Goal: Book appointment/travel/reservation

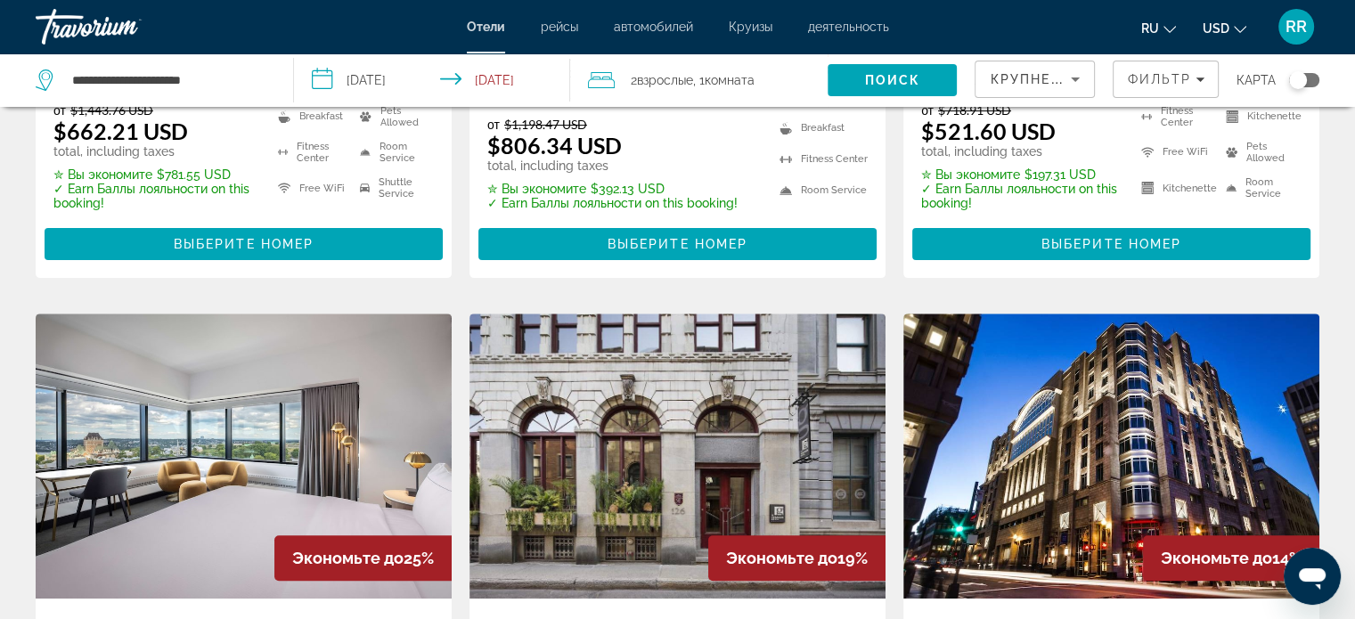
scroll to position [267, 0]
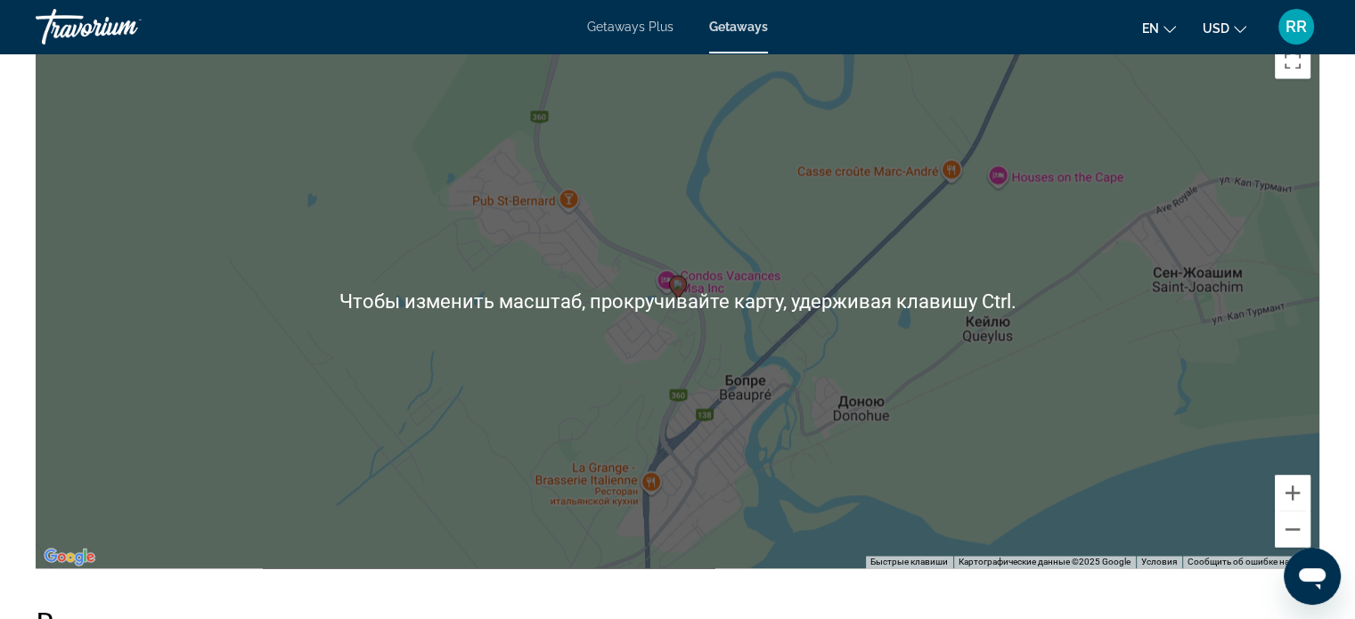
scroll to position [2761, 0]
click at [742, 238] on div "Чтобы активировать перетаскивание с помощью клавиатуры, нажмите Alt + Ввод. Пос…" at bounding box center [677, 300] width 1283 height 534
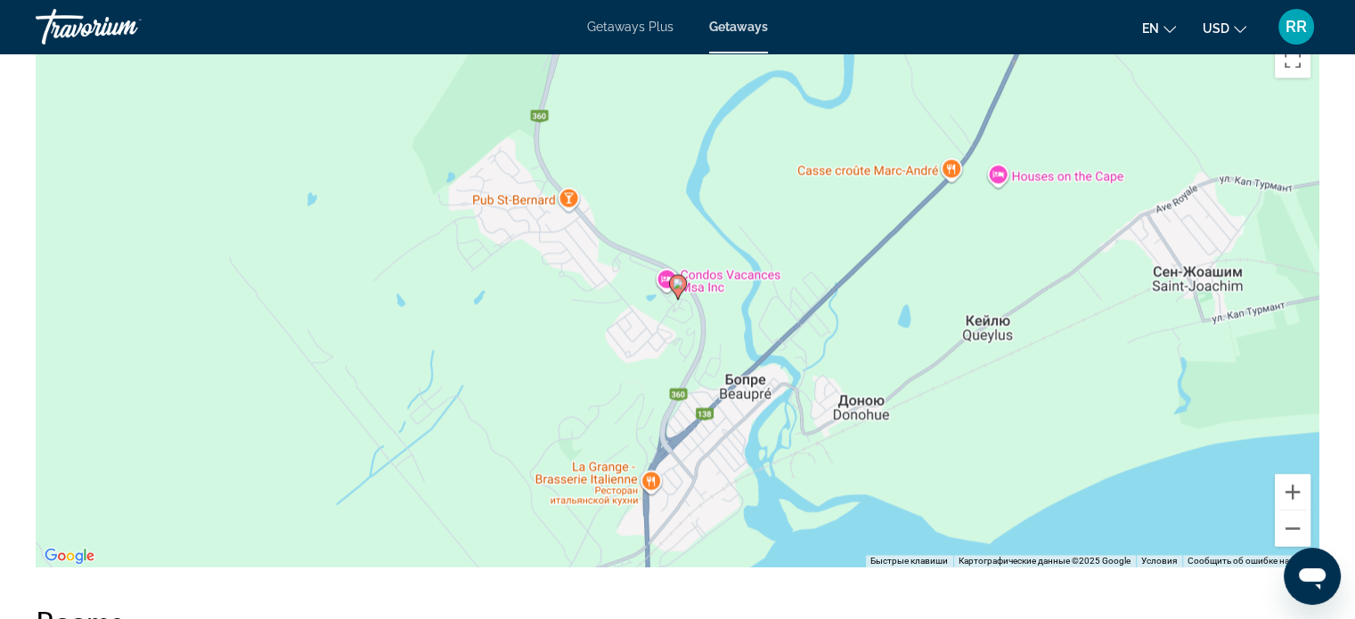
click at [677, 278] on image "Main content" at bounding box center [677, 283] width 11 height 11
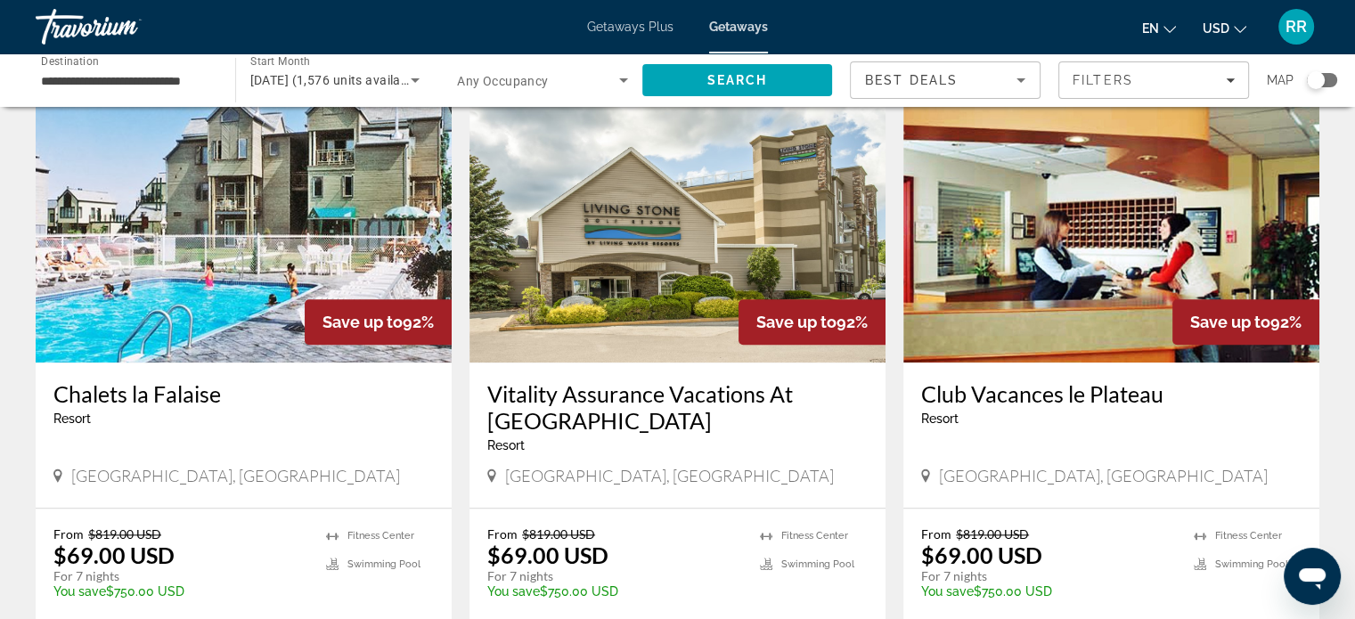
scroll to position [1939, 0]
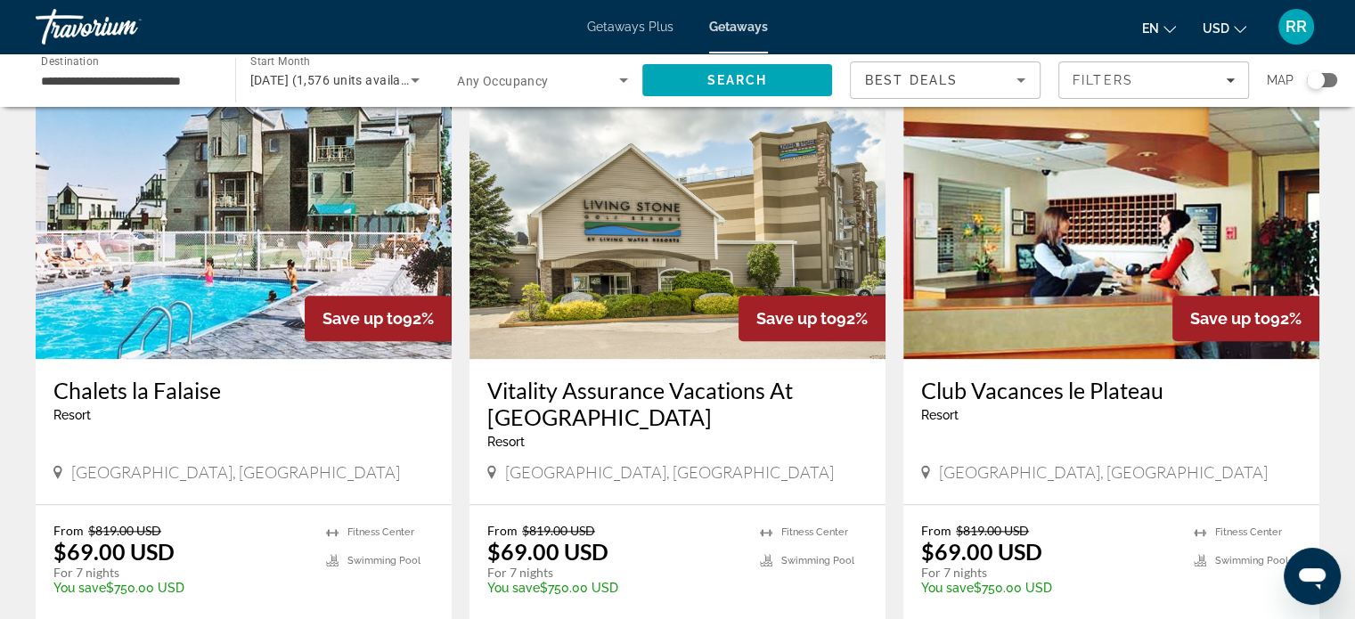
click at [151, 377] on h3 "Chalets la Falaise" at bounding box center [243, 390] width 380 height 27
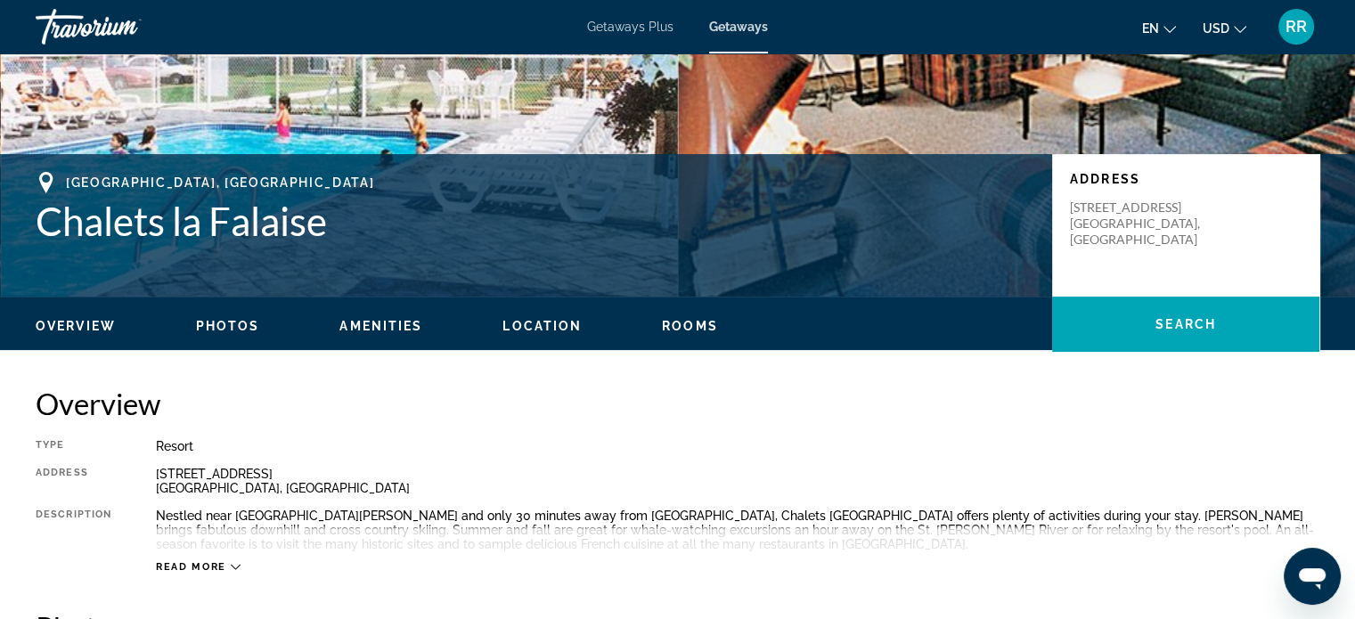
scroll to position [267, 0]
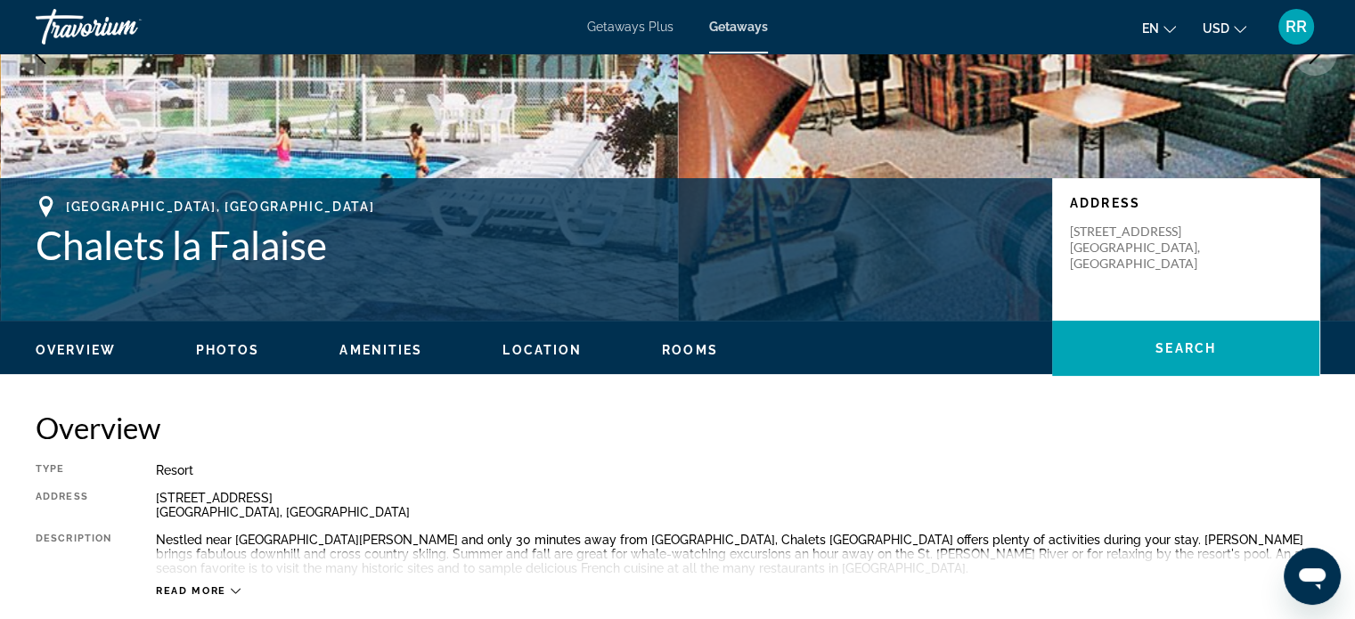
click at [235, 591] on icon "Main content" at bounding box center [236, 591] width 10 height 10
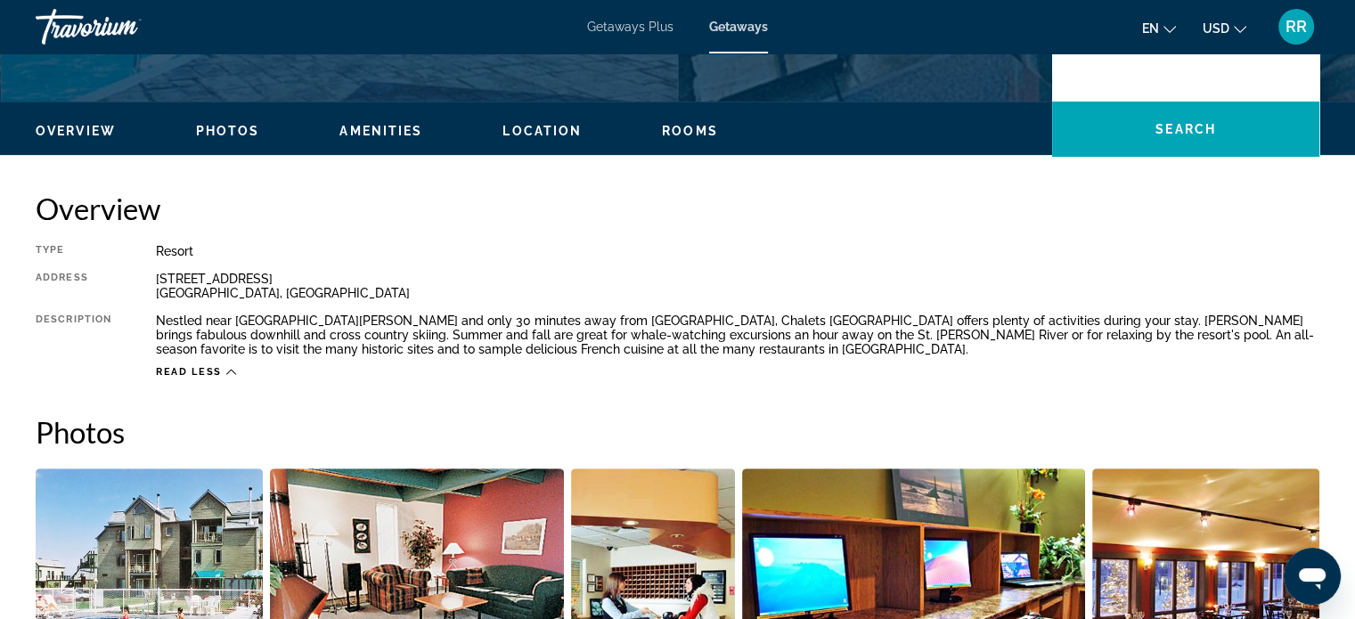
scroll to position [534, 0]
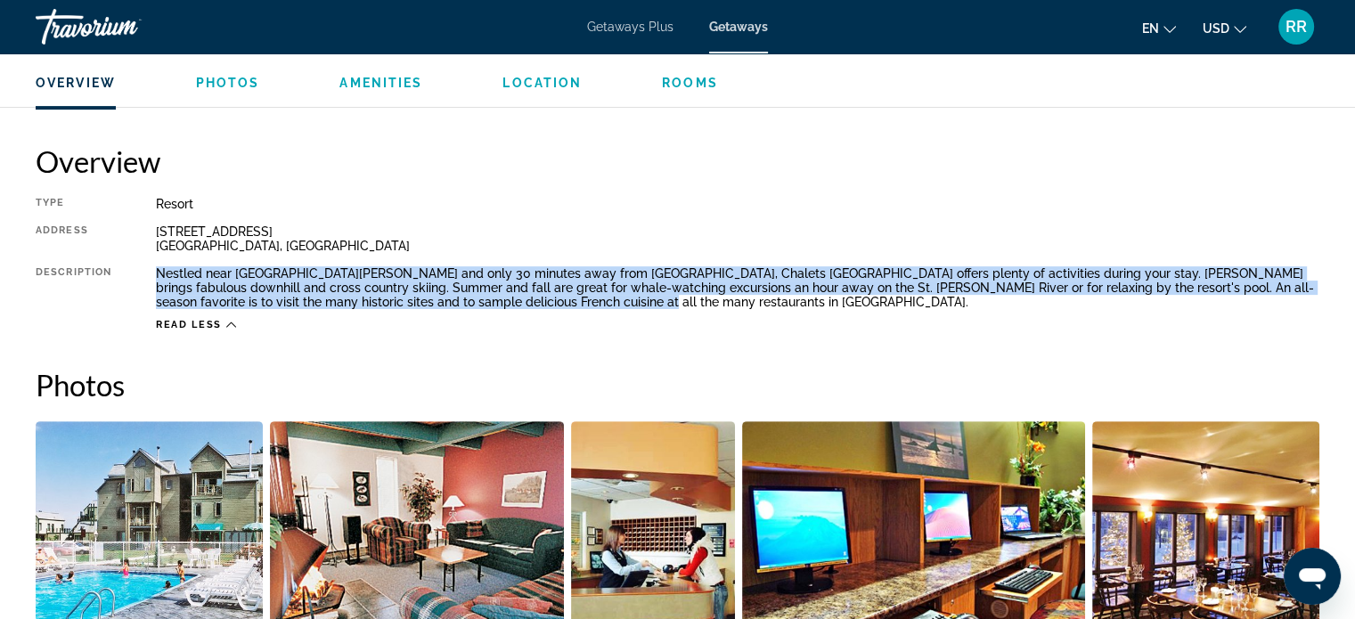
drag, startPoint x: 159, startPoint y: 273, endPoint x: 632, endPoint y: 306, distance: 475.0
click at [632, 306] on div "Nestled near [GEOGRAPHIC_DATA][PERSON_NAME] and only 30 minutes away from [GEOG…" at bounding box center [737, 287] width 1163 height 43
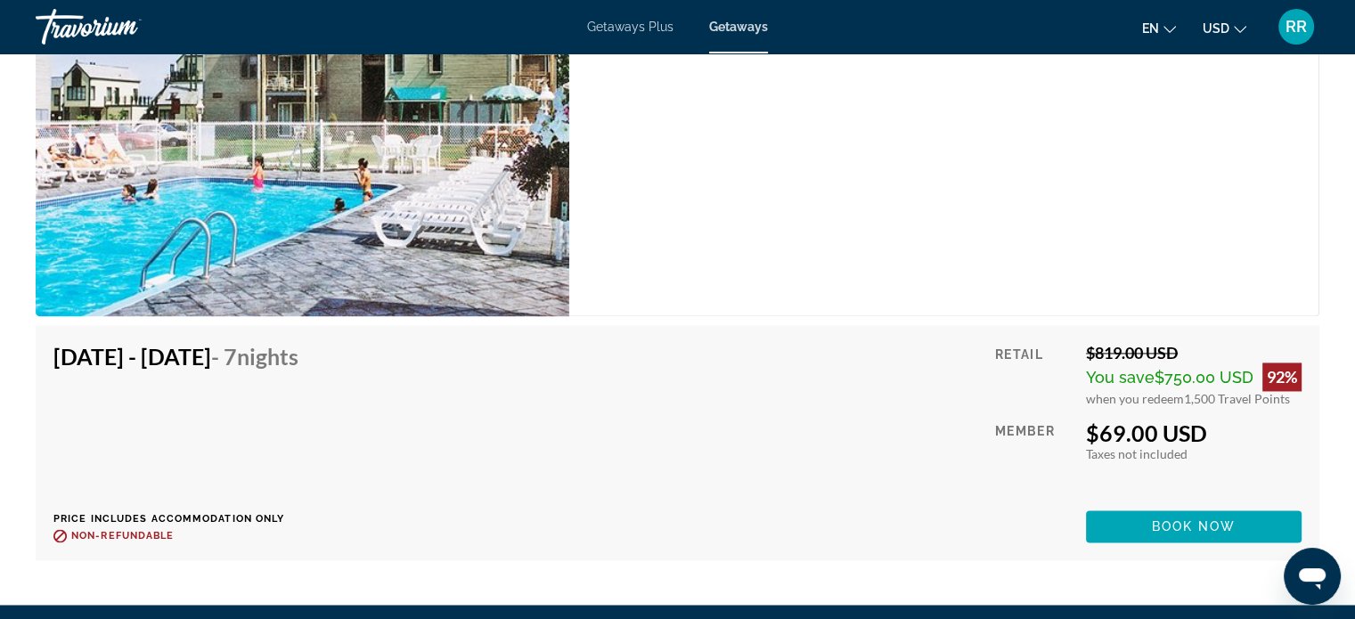
scroll to position [2607, 0]
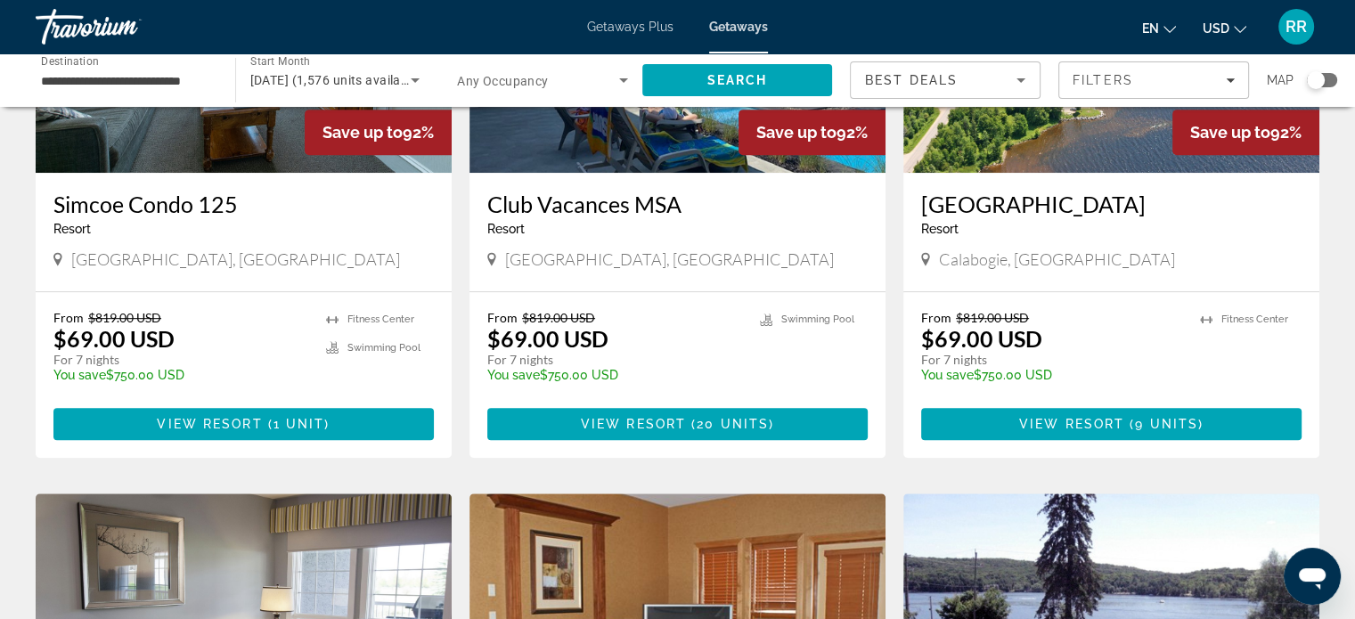
scroll to position [891, 0]
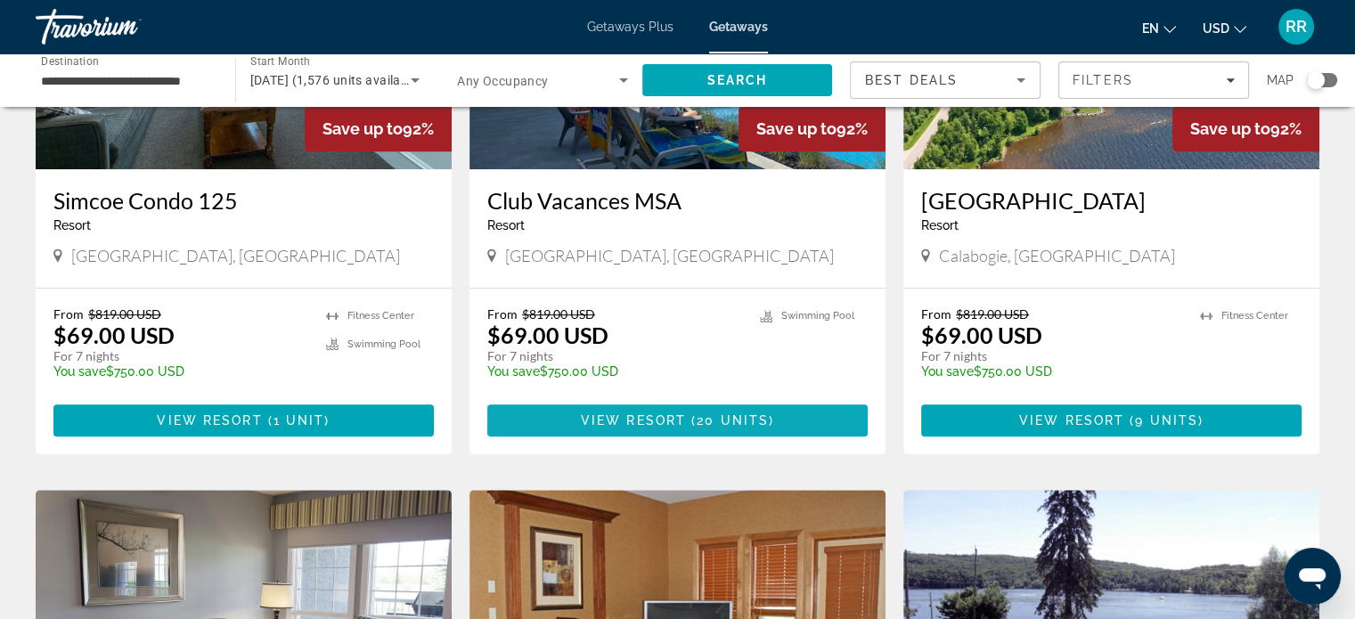
click at [683, 417] on span "View Resort" at bounding box center [633, 420] width 105 height 14
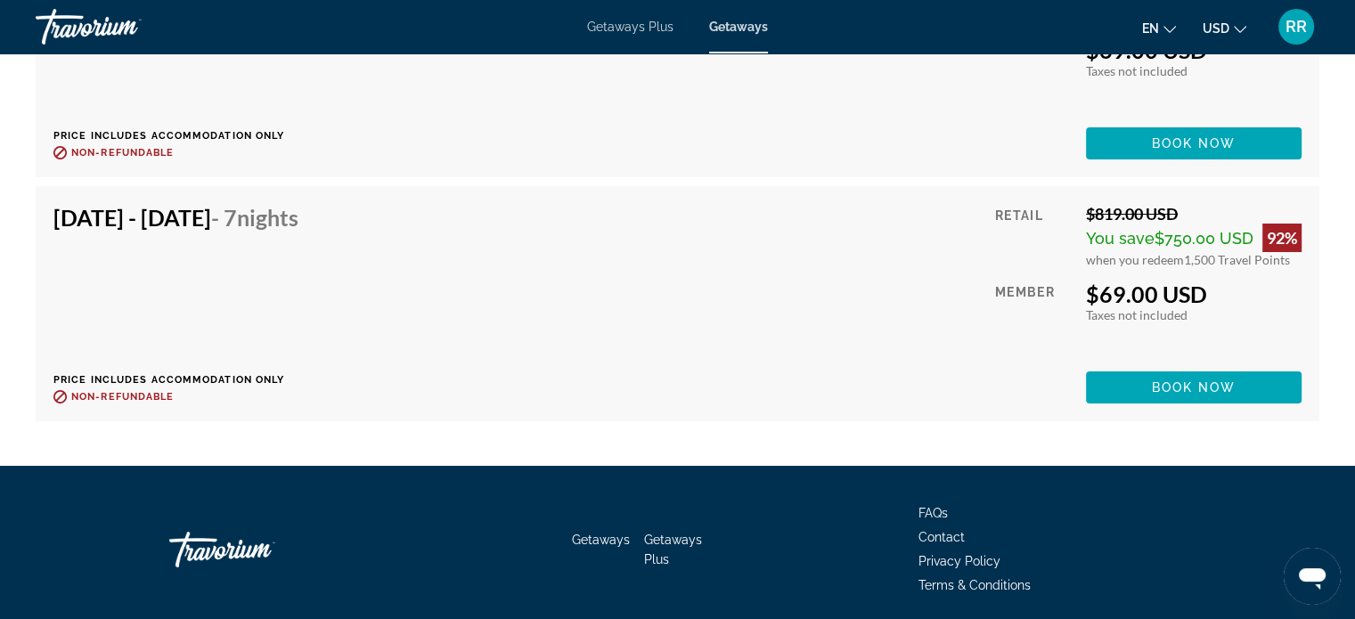
scroll to position [6679, 0]
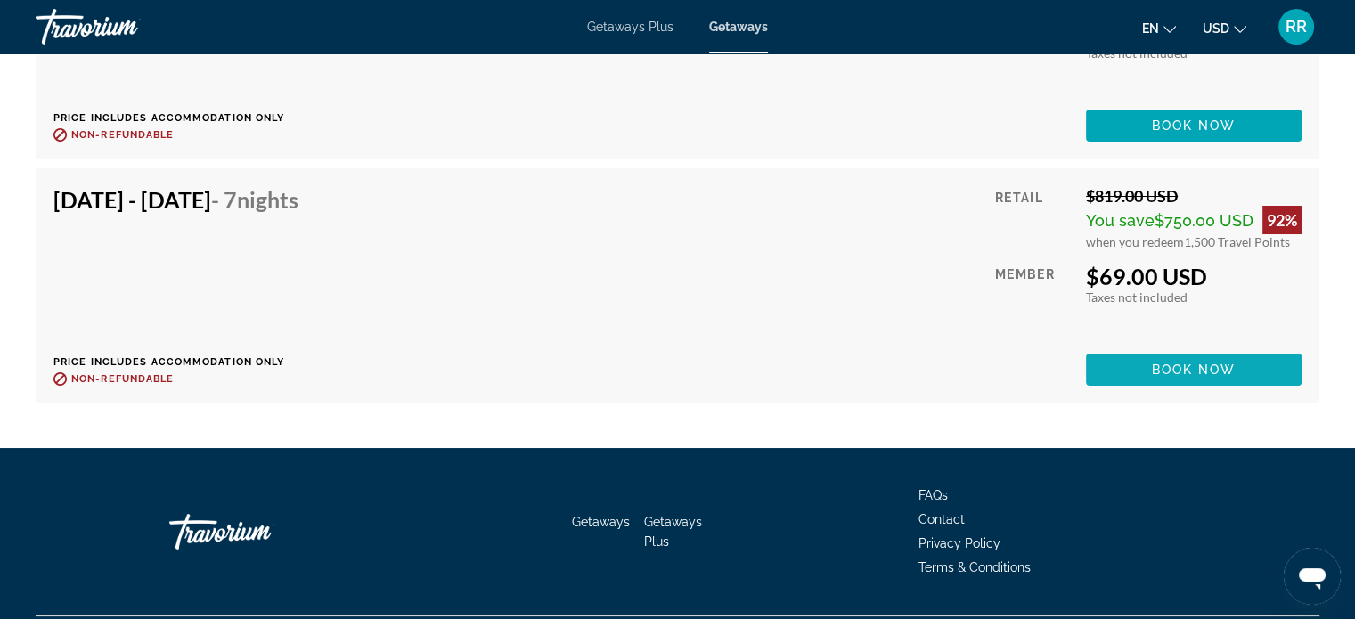
click at [1197, 362] on span "Book now" at bounding box center [1194, 369] width 85 height 14
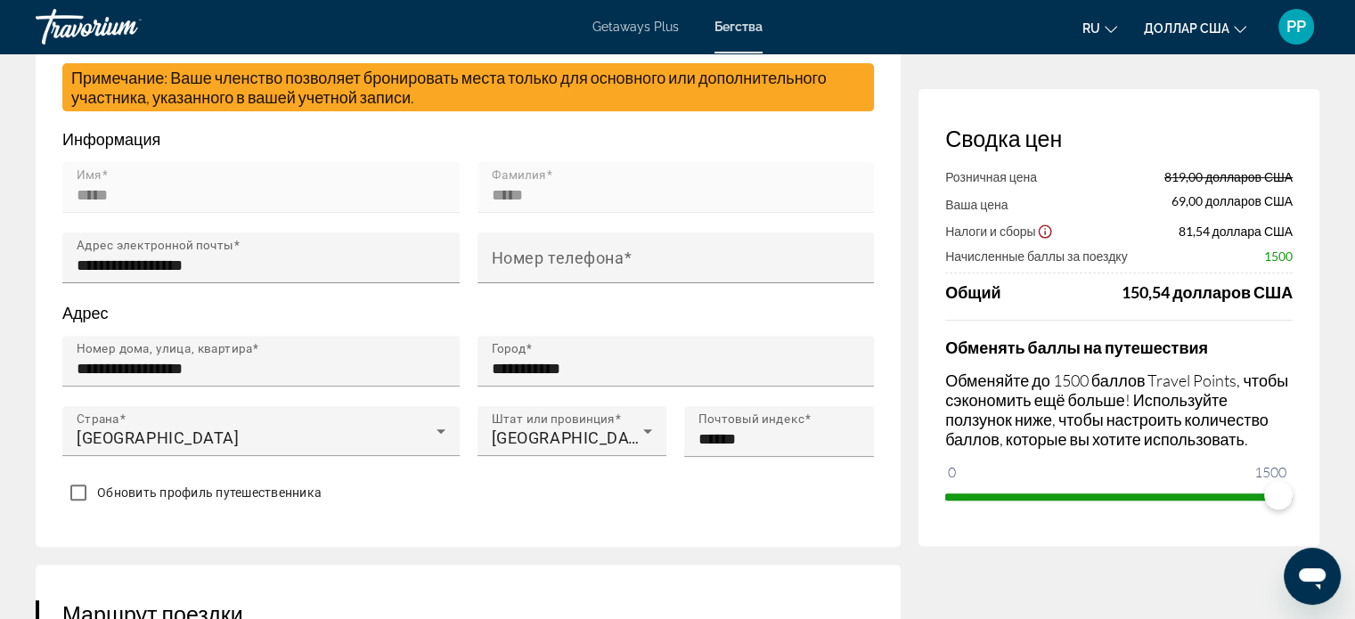
scroll to position [534, 0]
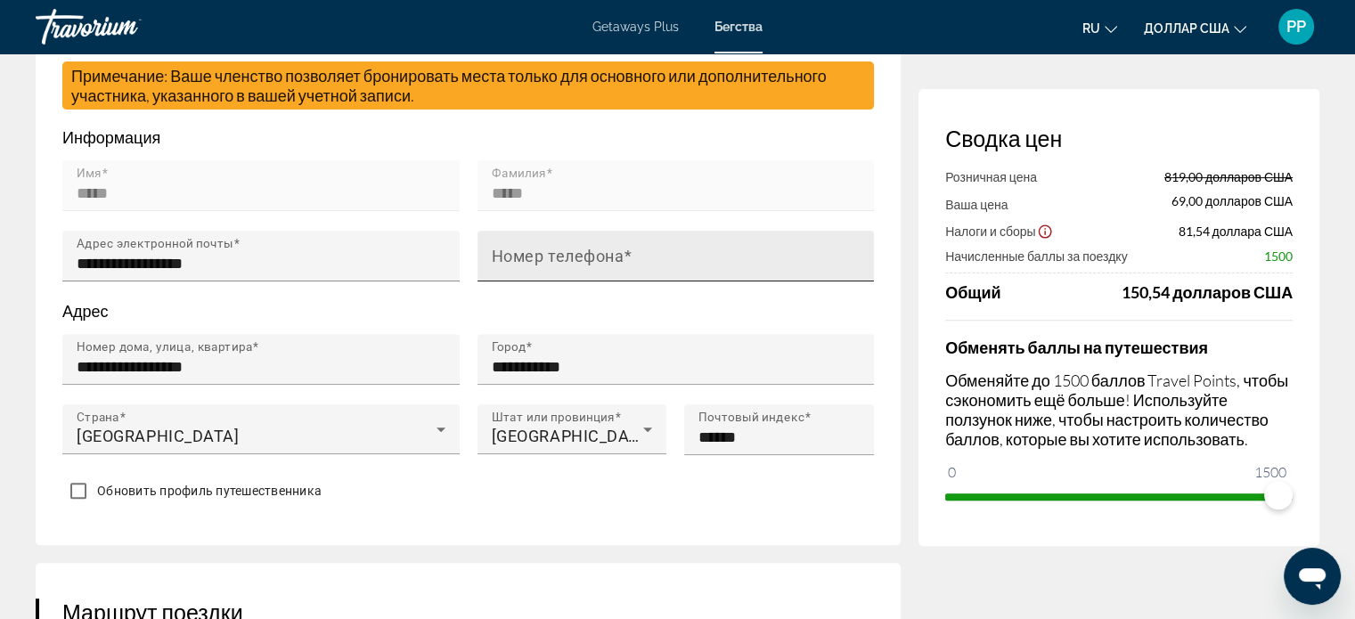
click at [701, 259] on input "Номер телефона" at bounding box center [681, 263] width 379 height 21
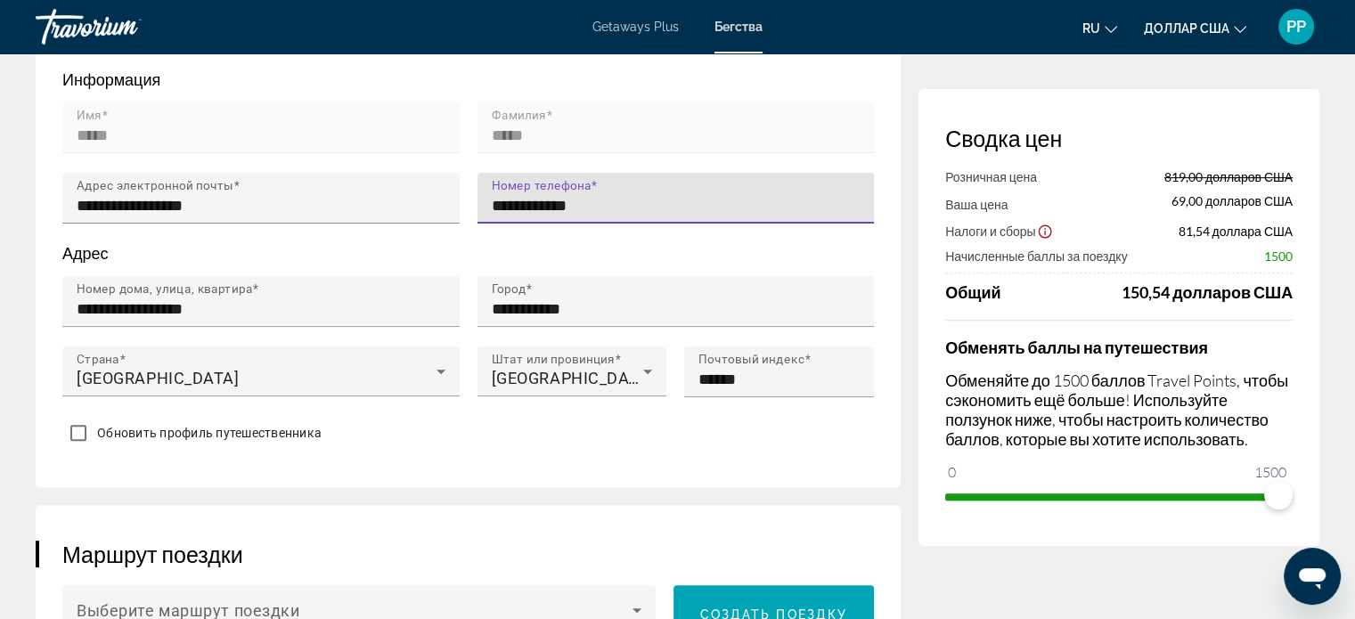
scroll to position [623, 0]
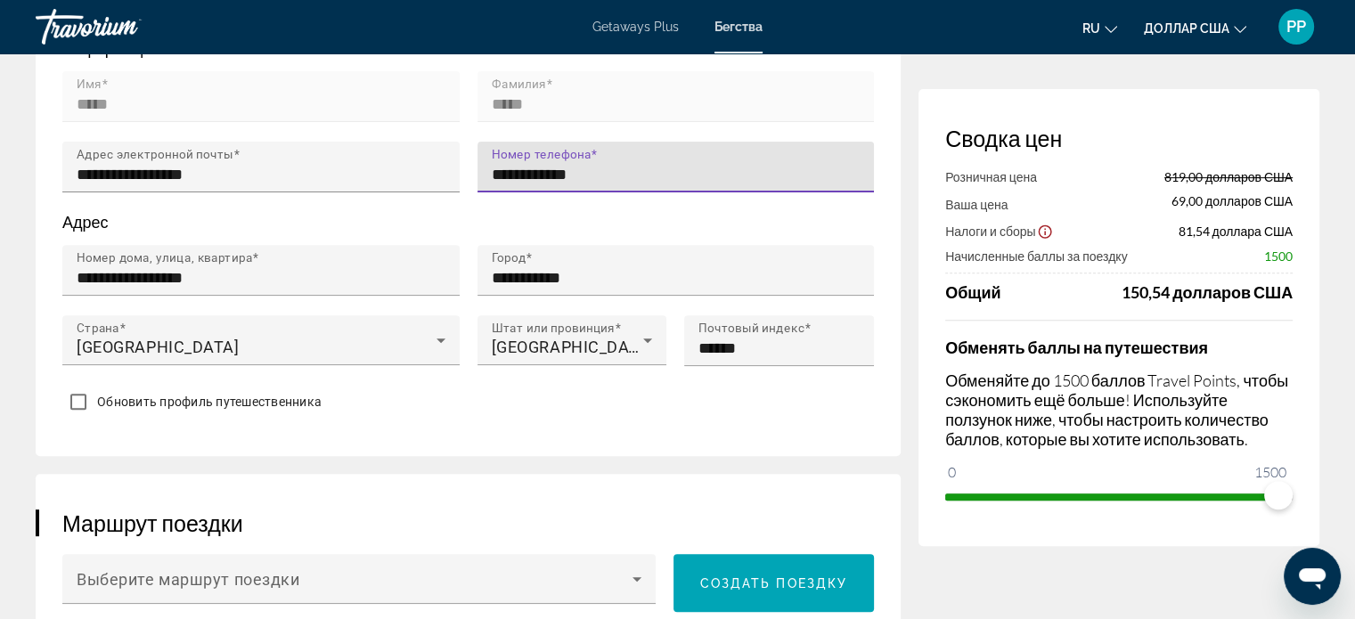
type input "**********"
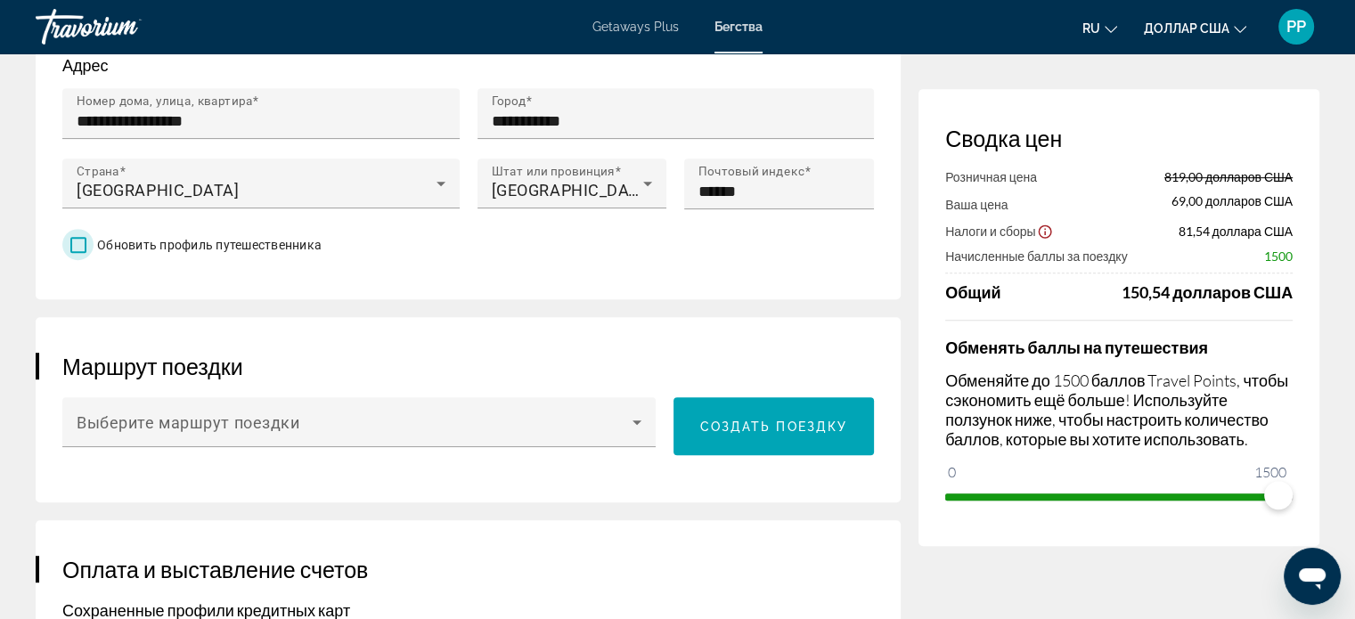
scroll to position [802, 0]
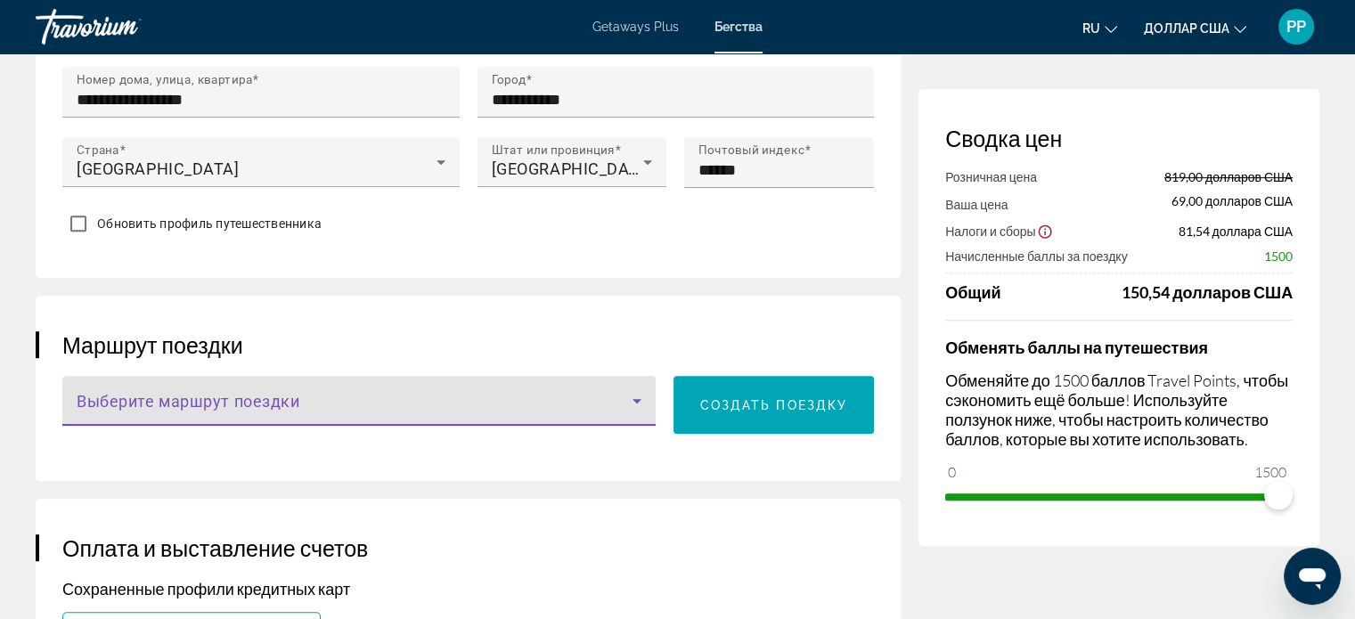
click at [386, 397] on span "Основное содержание" at bounding box center [355, 407] width 556 height 21
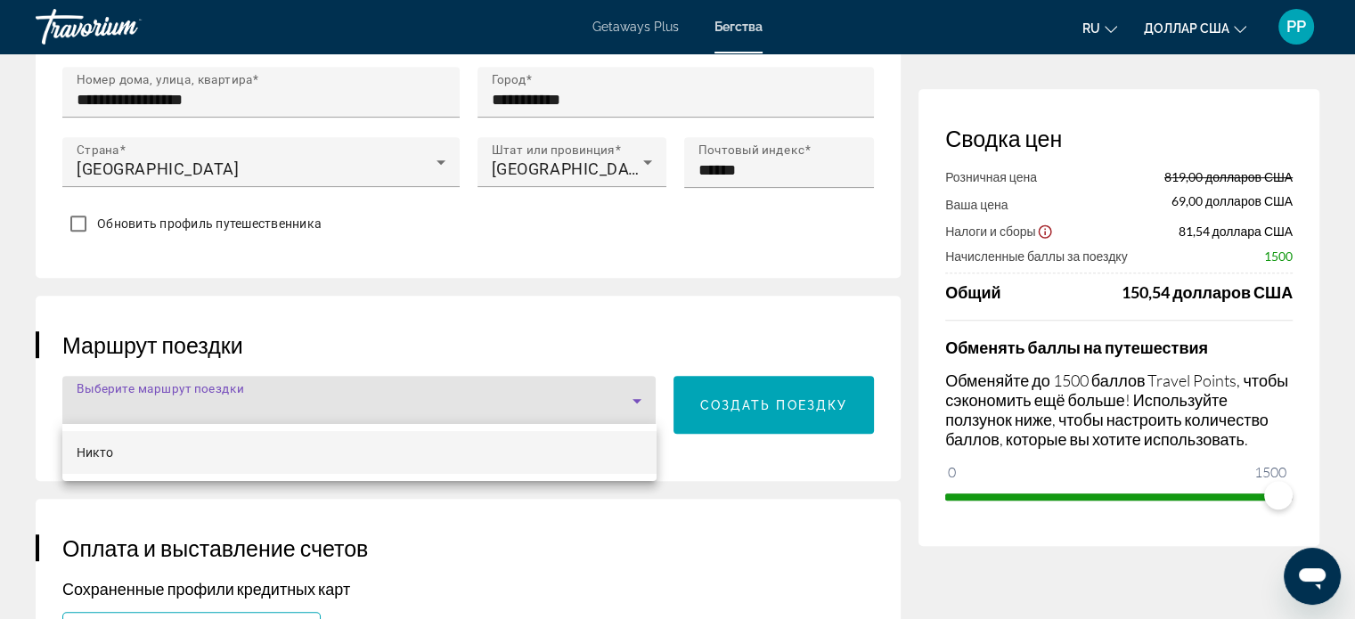
click at [386, 396] on div at bounding box center [677, 309] width 1355 height 619
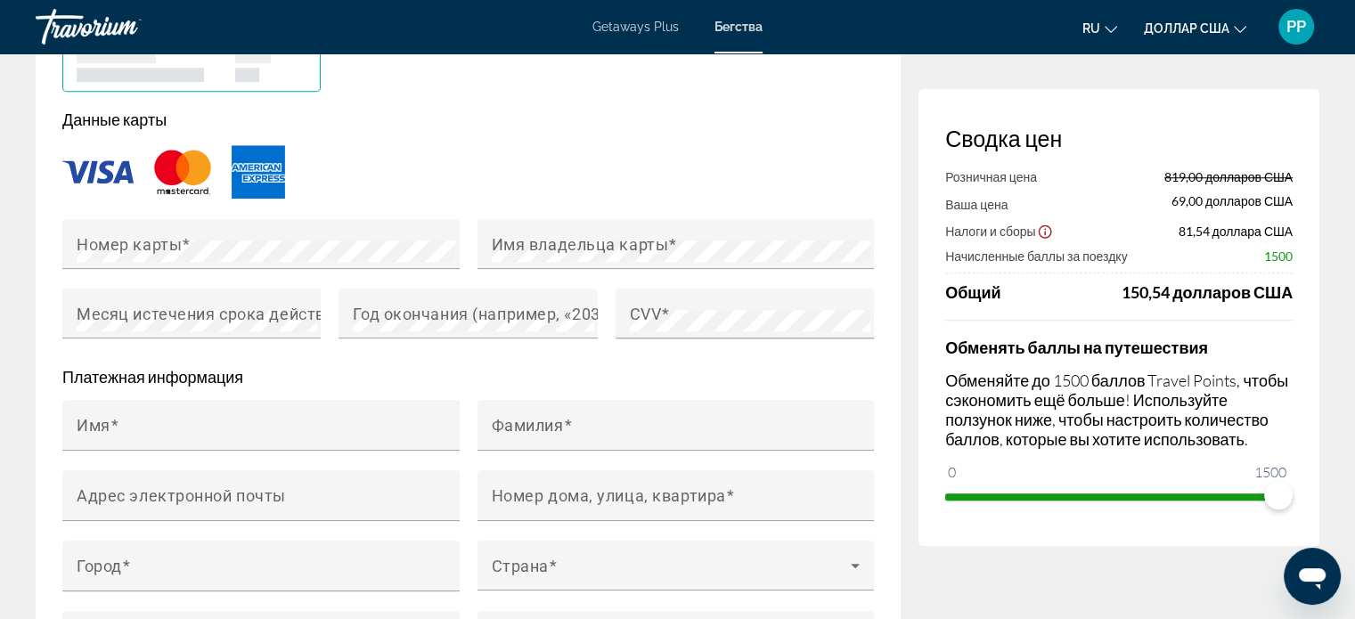
scroll to position [1514, 0]
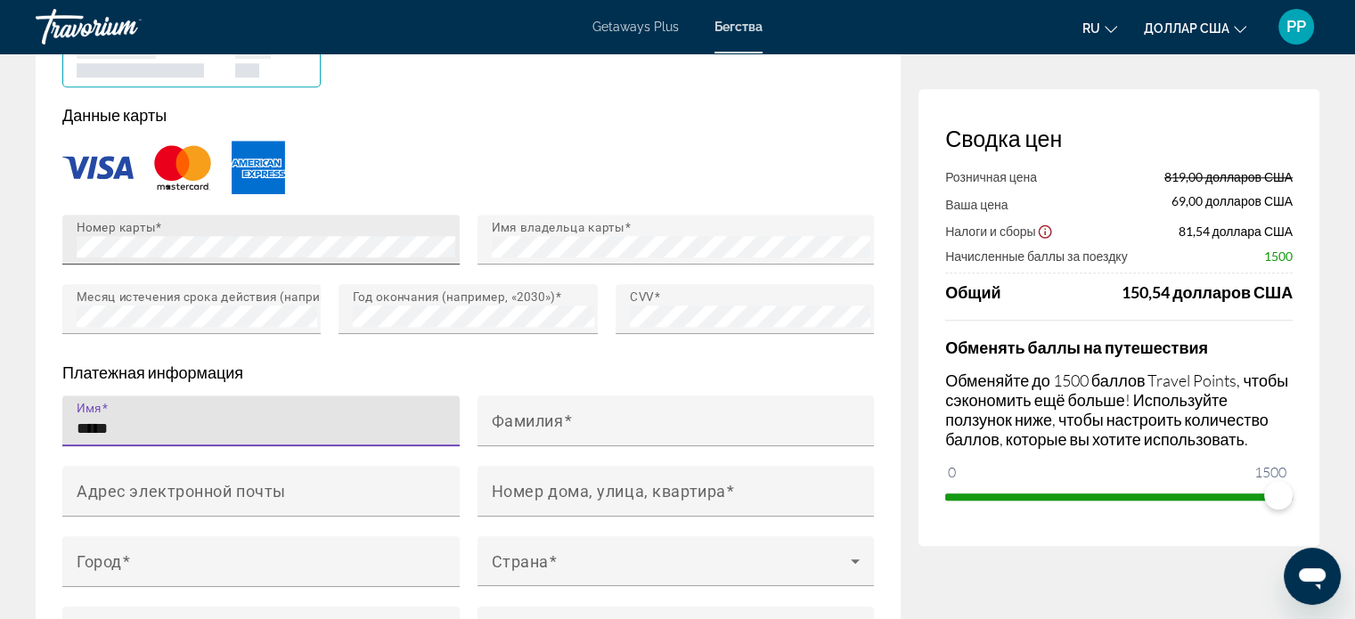
type input "*****"
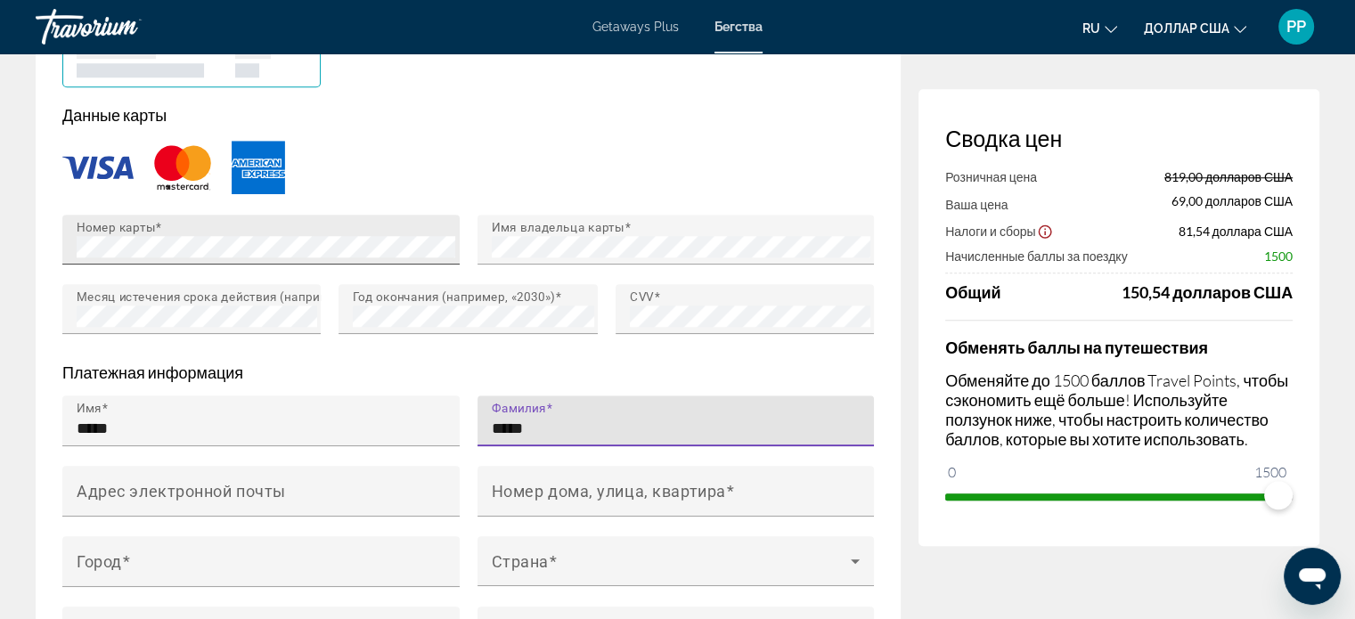
type input "*****"
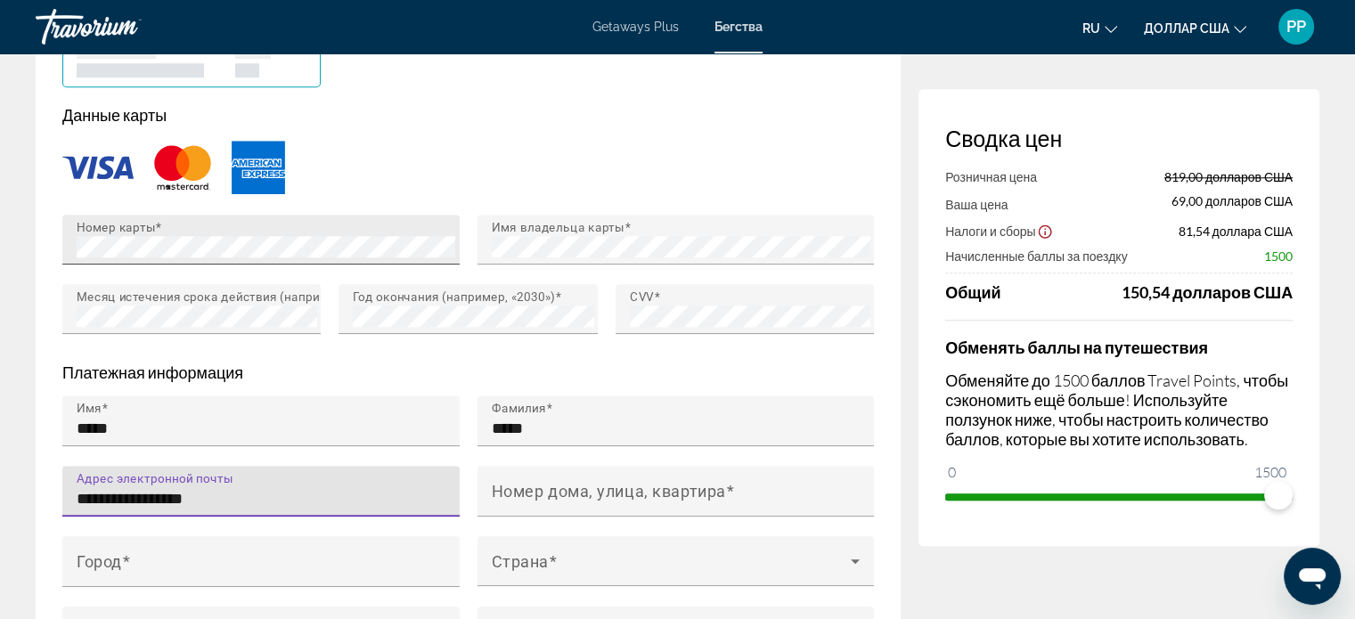
type input "**********"
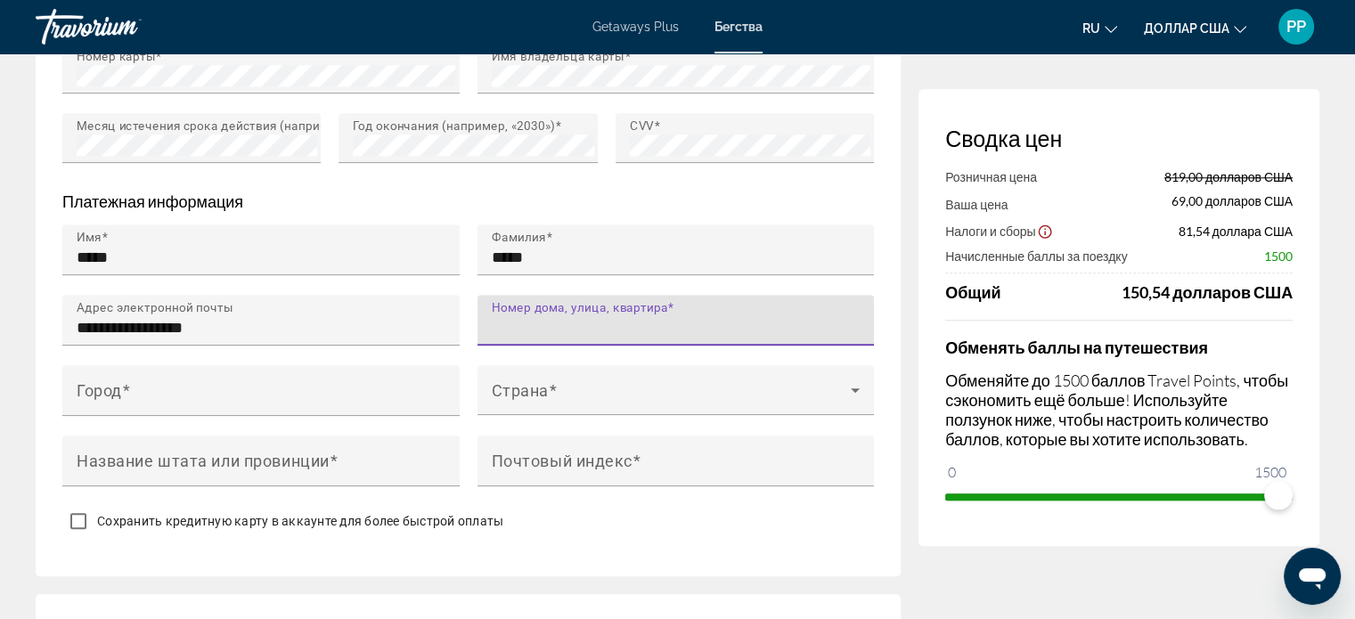
scroll to position [1692, 0]
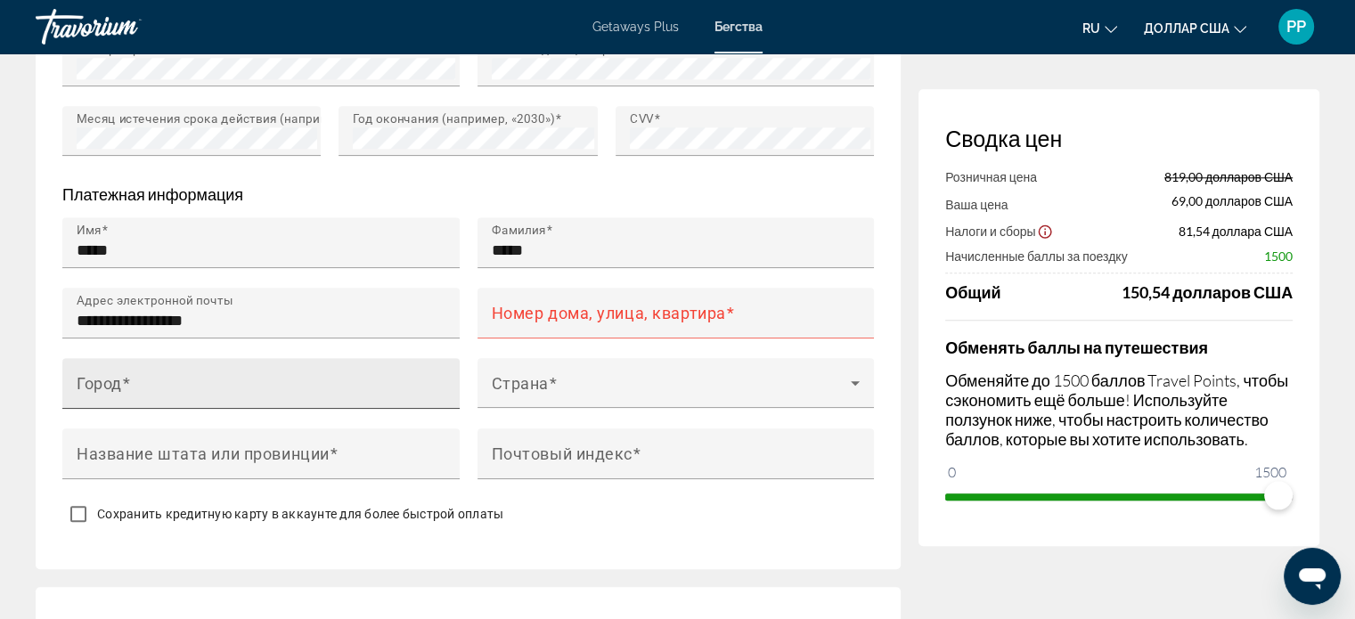
click at [224, 375] on div "Город" at bounding box center [266, 383] width 379 height 51
type input "**********"
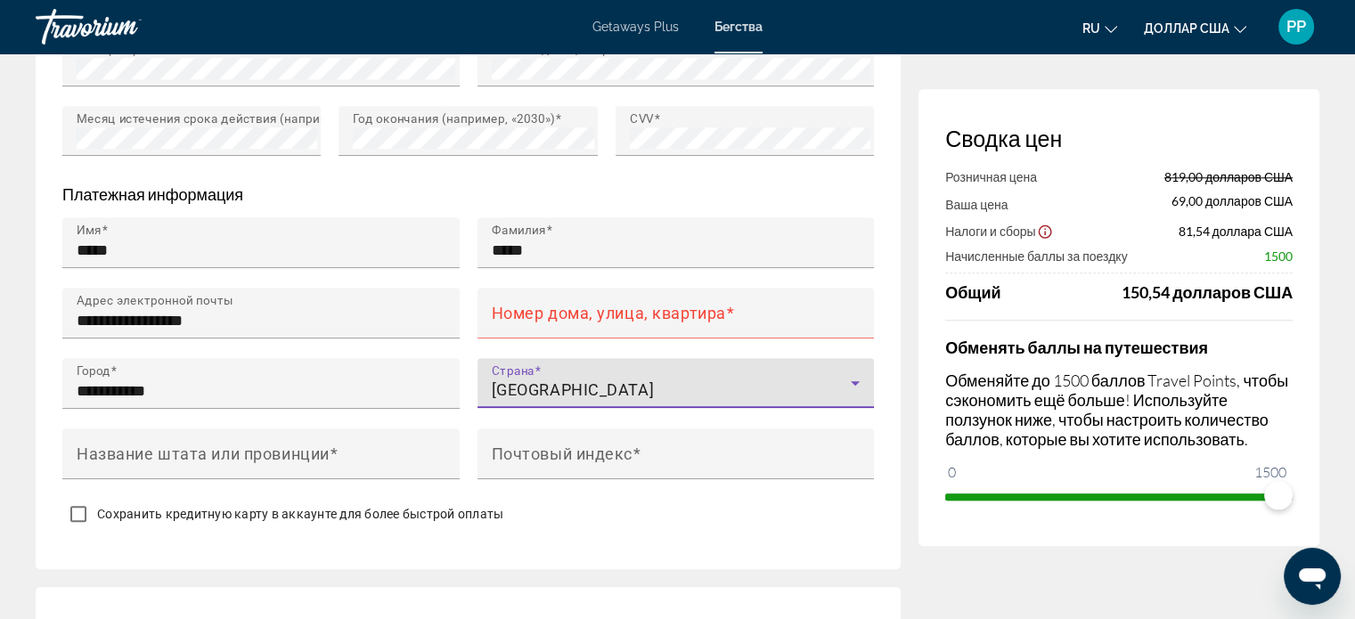
click at [853, 378] on icon "Основное содержание" at bounding box center [854, 382] width 21 height 21
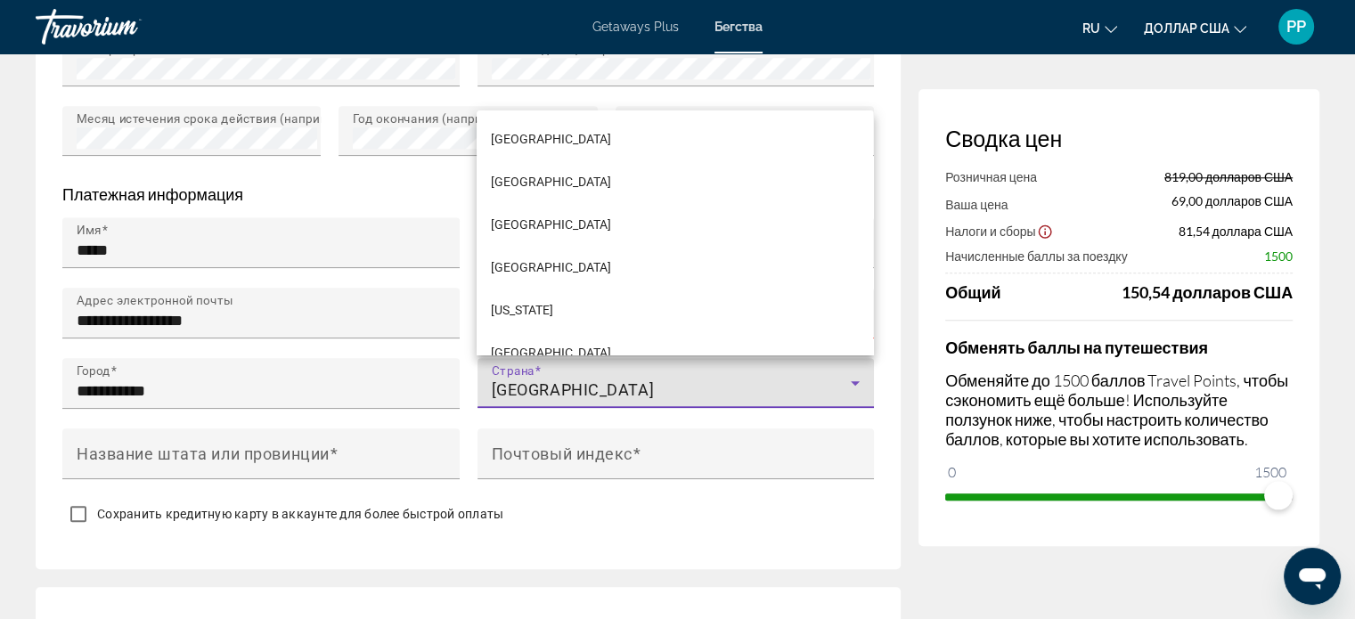
scroll to position [1429, 0]
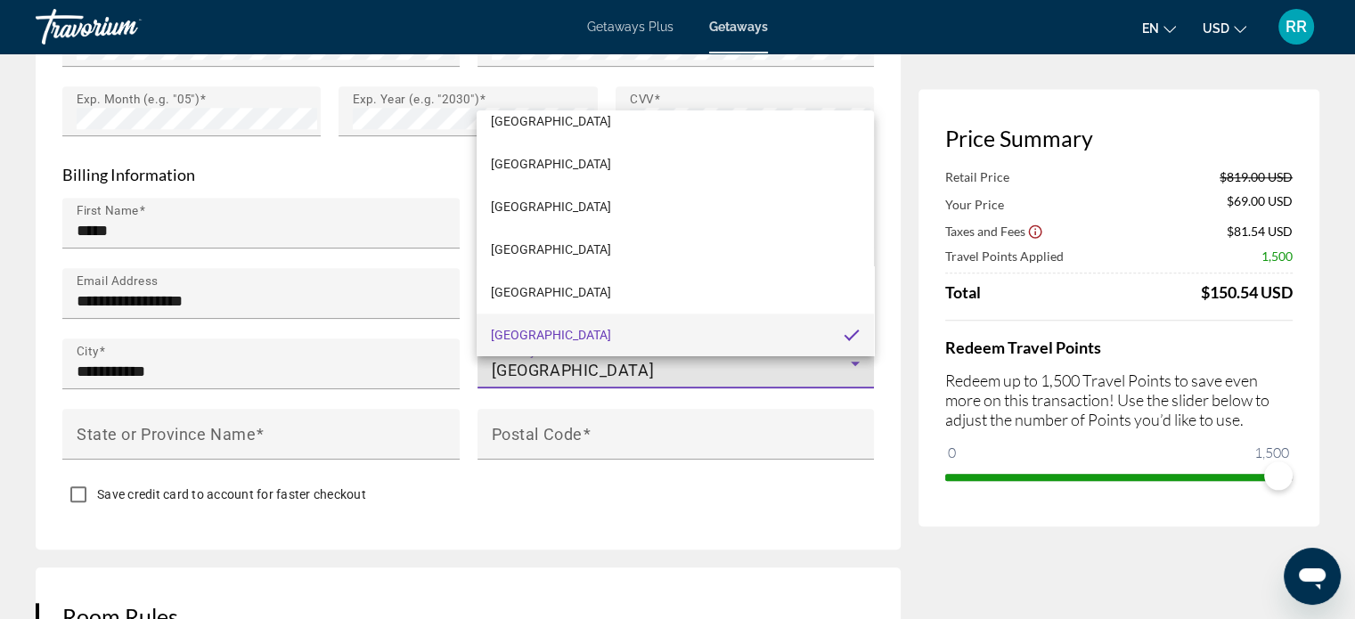
click at [646, 365] on div at bounding box center [677, 309] width 1355 height 619
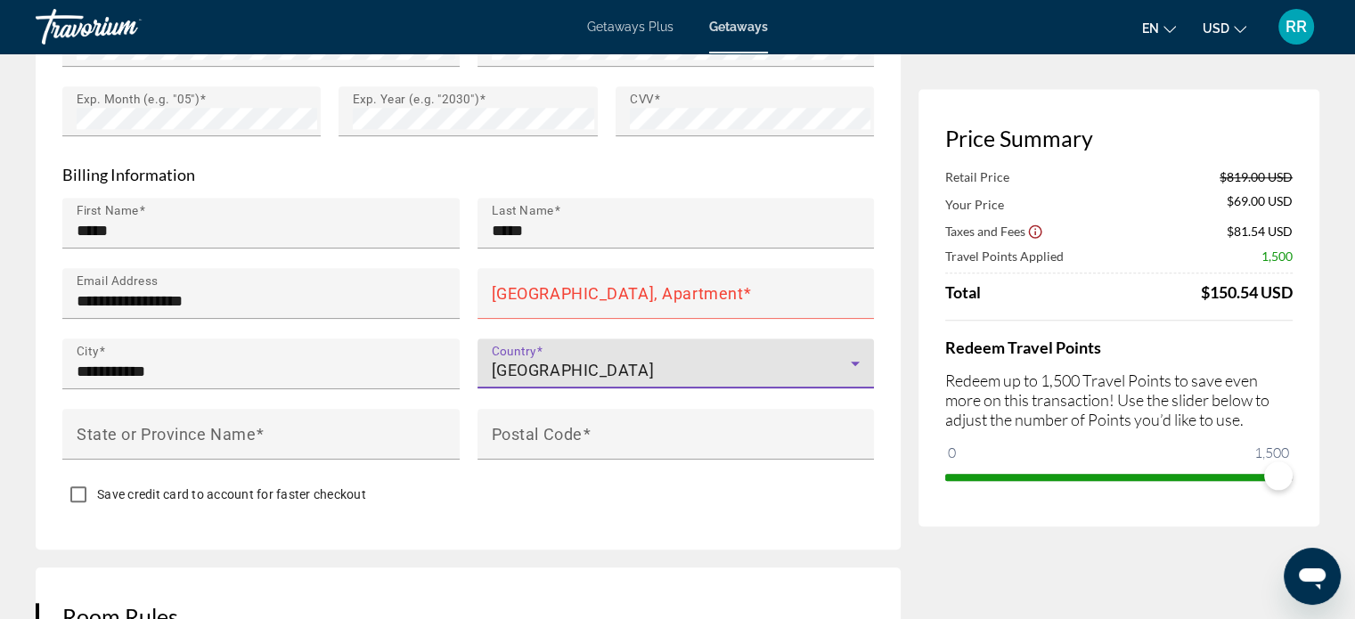
click at [648, 365] on div "[GEOGRAPHIC_DATA]" at bounding box center [672, 370] width 360 height 21
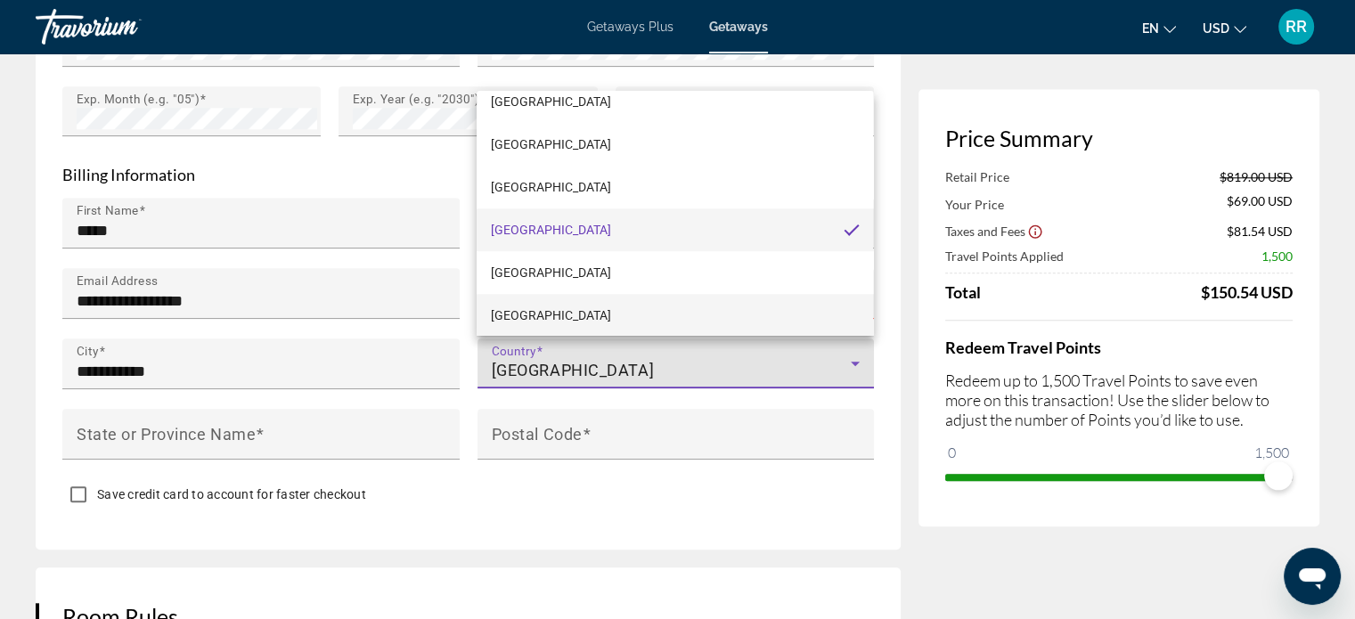
scroll to position [1603, 0]
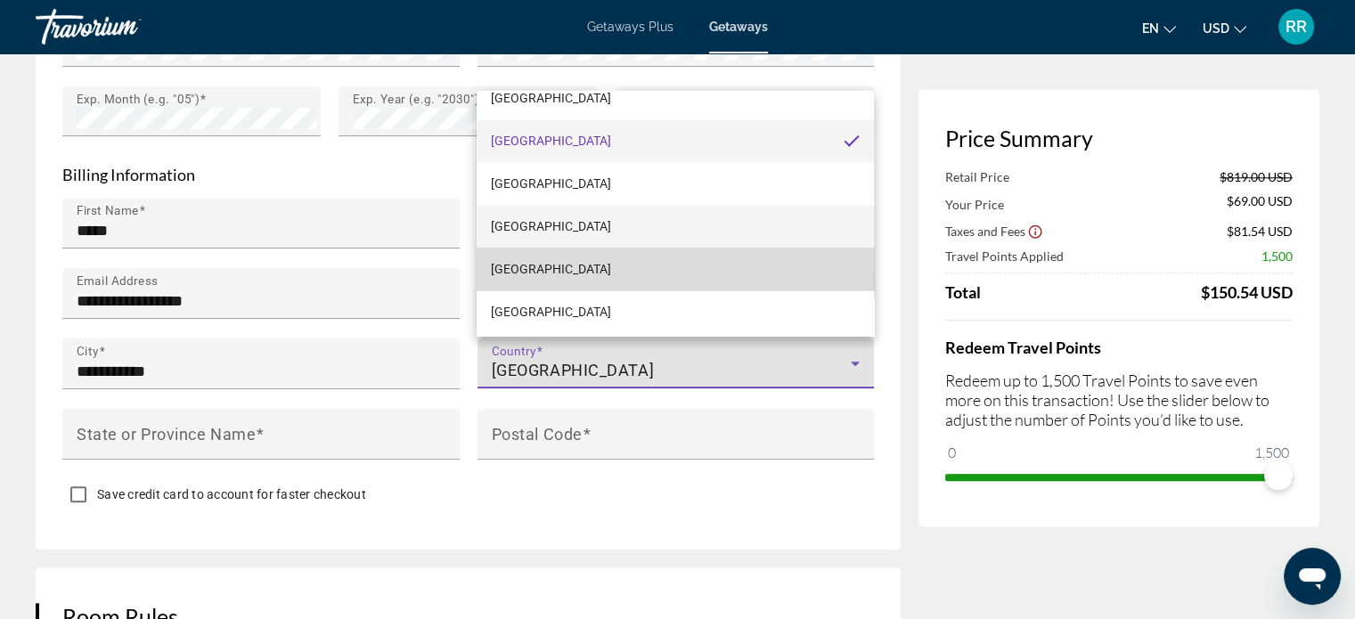
click at [675, 273] on mat-option "[GEOGRAPHIC_DATA]" at bounding box center [674, 269] width 396 height 43
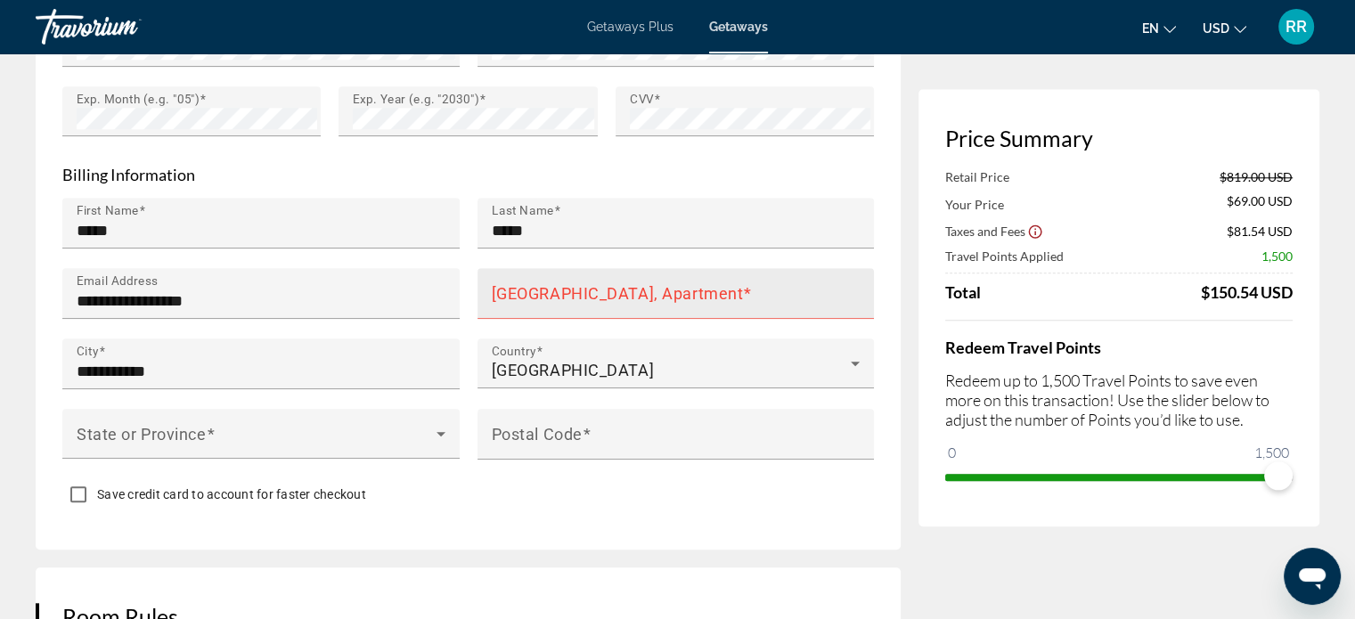
click at [625, 291] on mat-label "[GEOGRAPHIC_DATA], Apartment" at bounding box center [618, 292] width 252 height 19
click at [625, 291] on input "[GEOGRAPHIC_DATA], Apartment" at bounding box center [681, 300] width 379 height 21
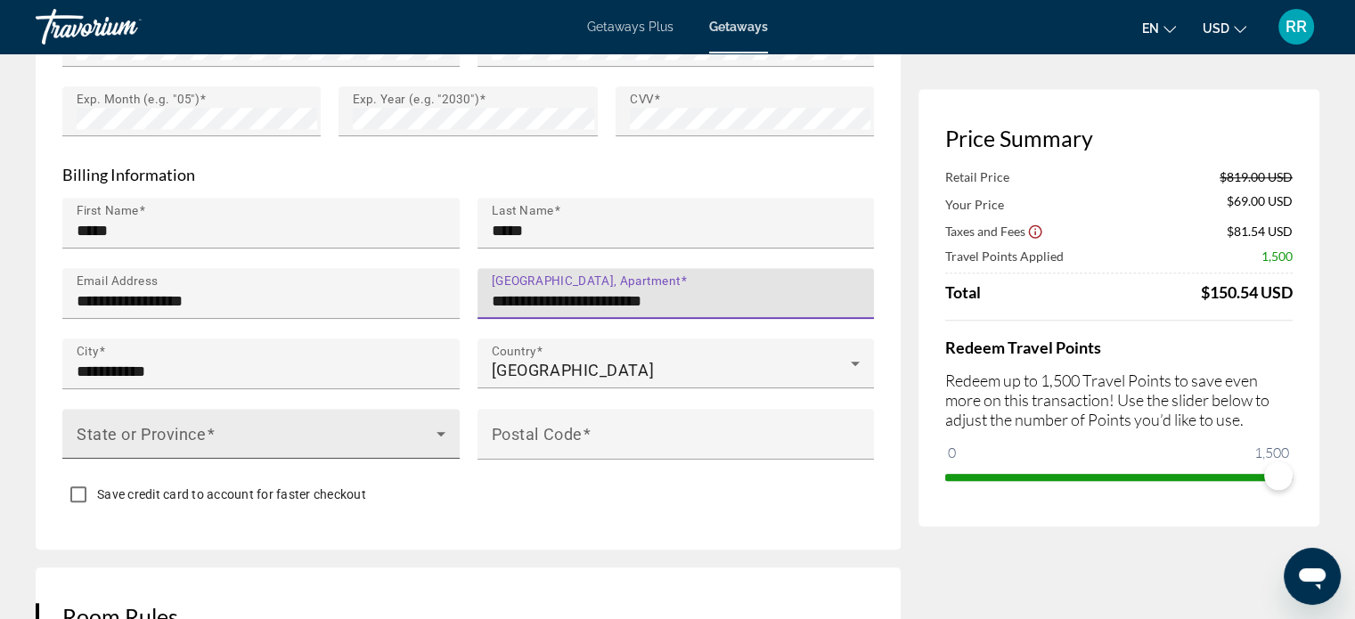
type input "**********"
click at [290, 415] on div "State or Province" at bounding box center [261, 434] width 369 height 50
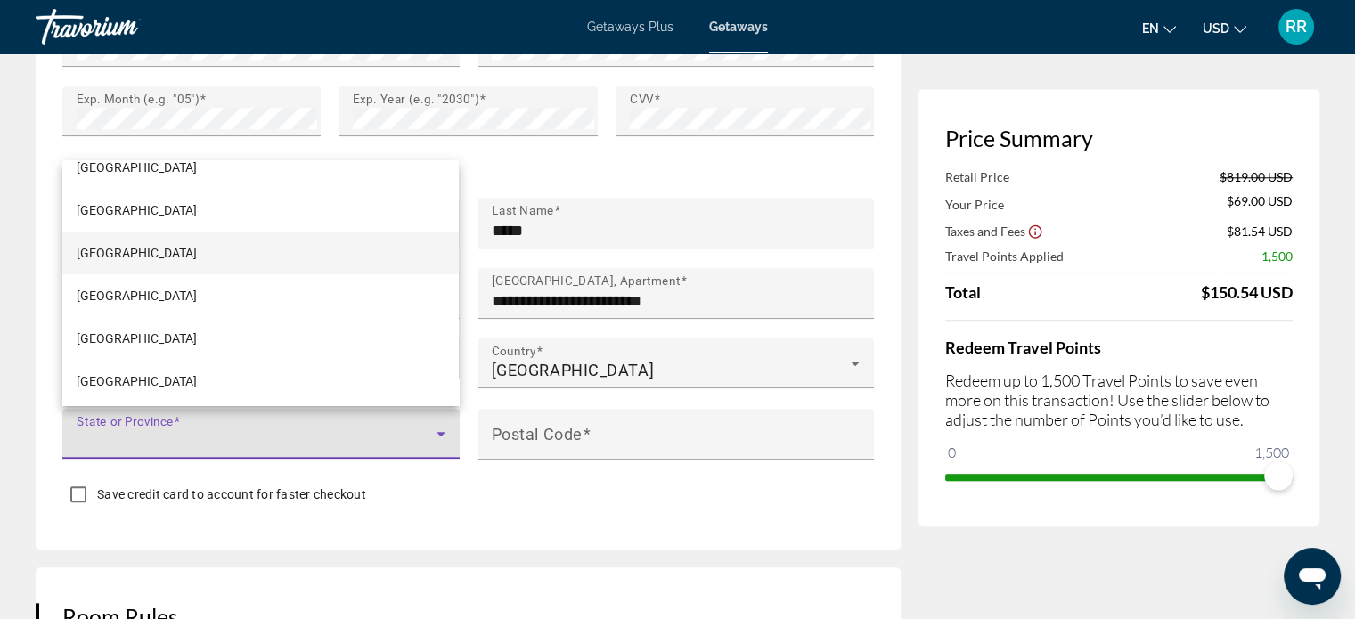
scroll to position [267, 0]
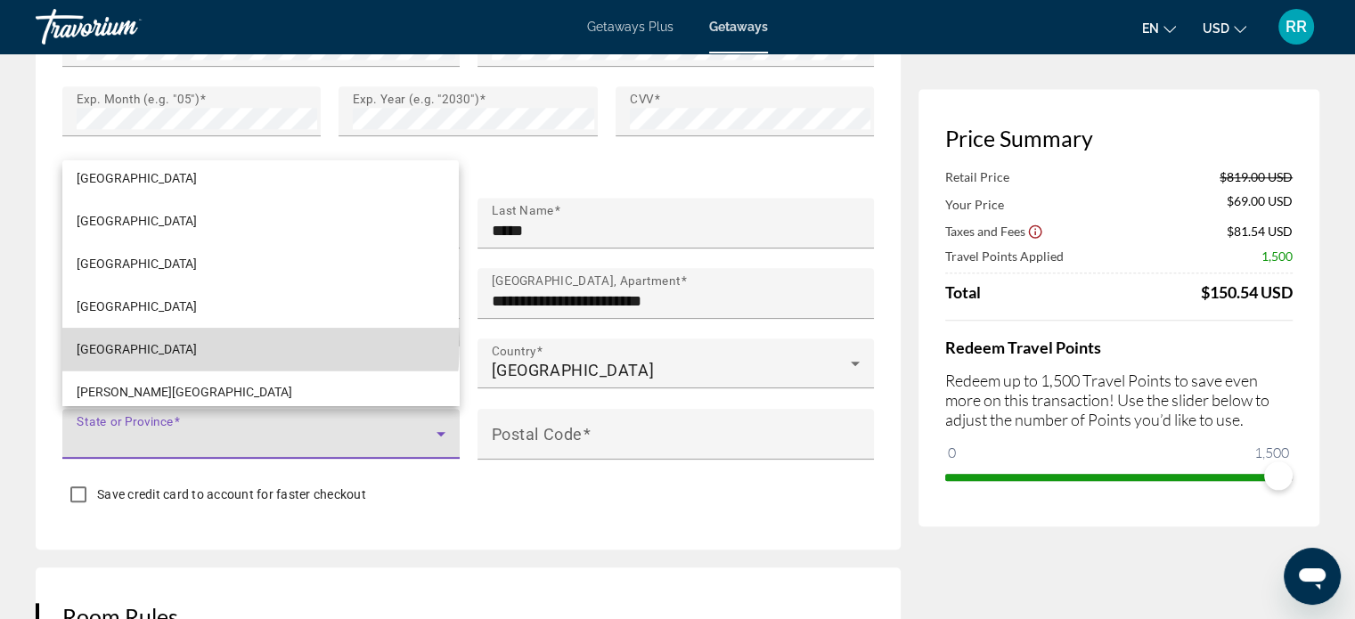
click at [260, 346] on mat-option "[GEOGRAPHIC_DATA]" at bounding box center [260, 349] width 396 height 43
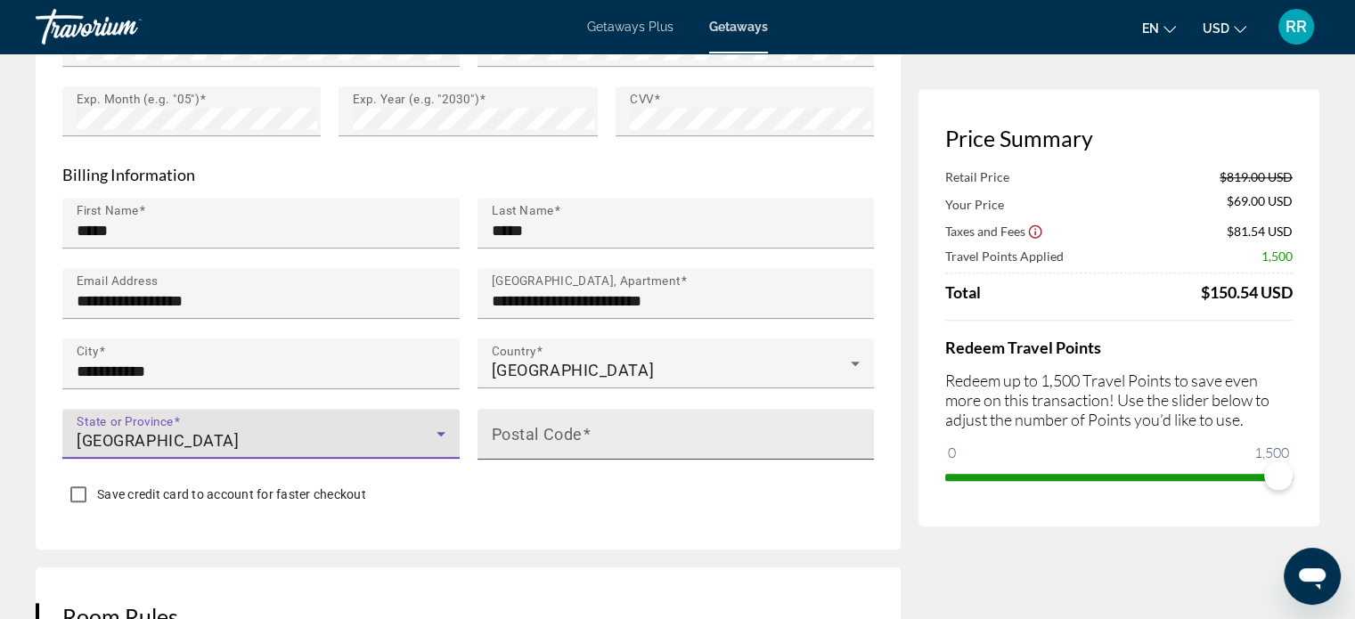
click at [654, 431] on input "Postal Code" at bounding box center [681, 441] width 379 height 21
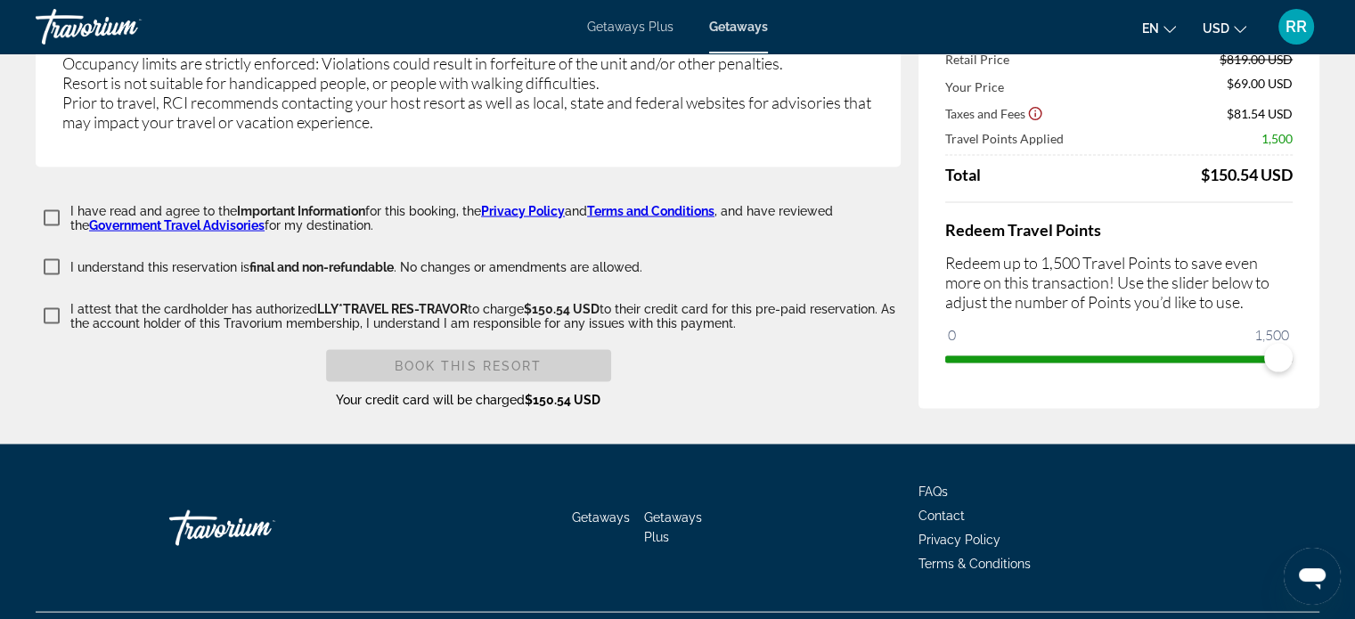
scroll to position [3651, 0]
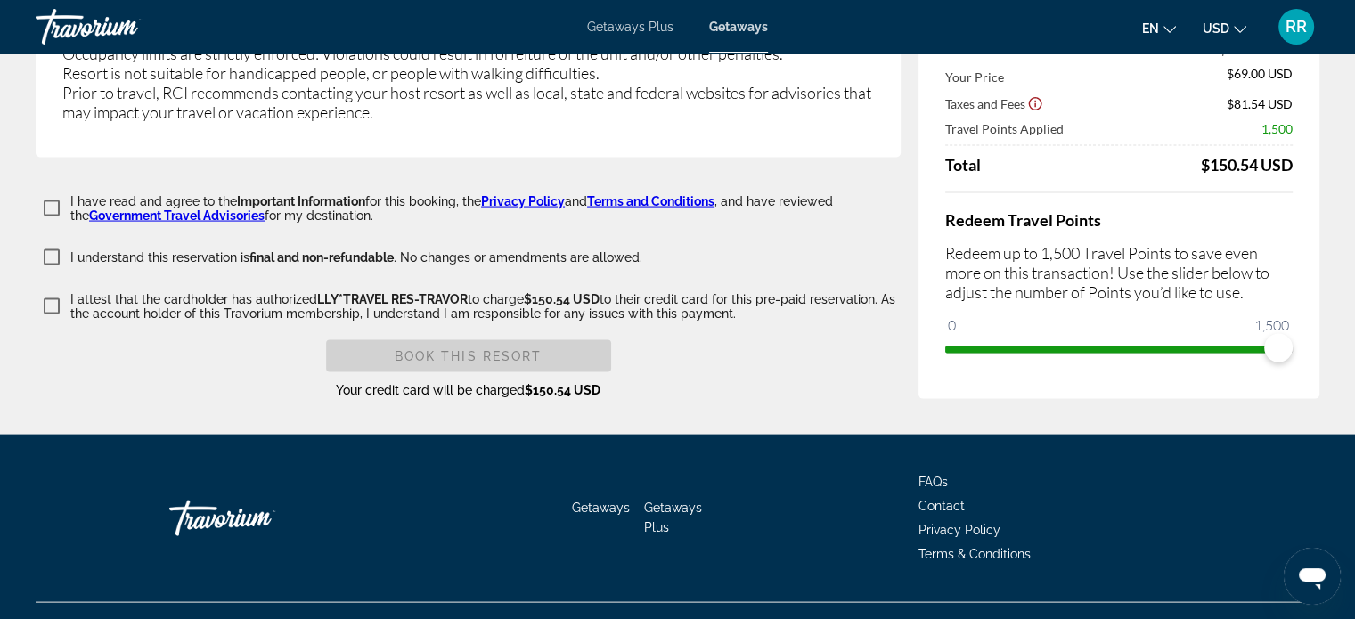
type input "******"
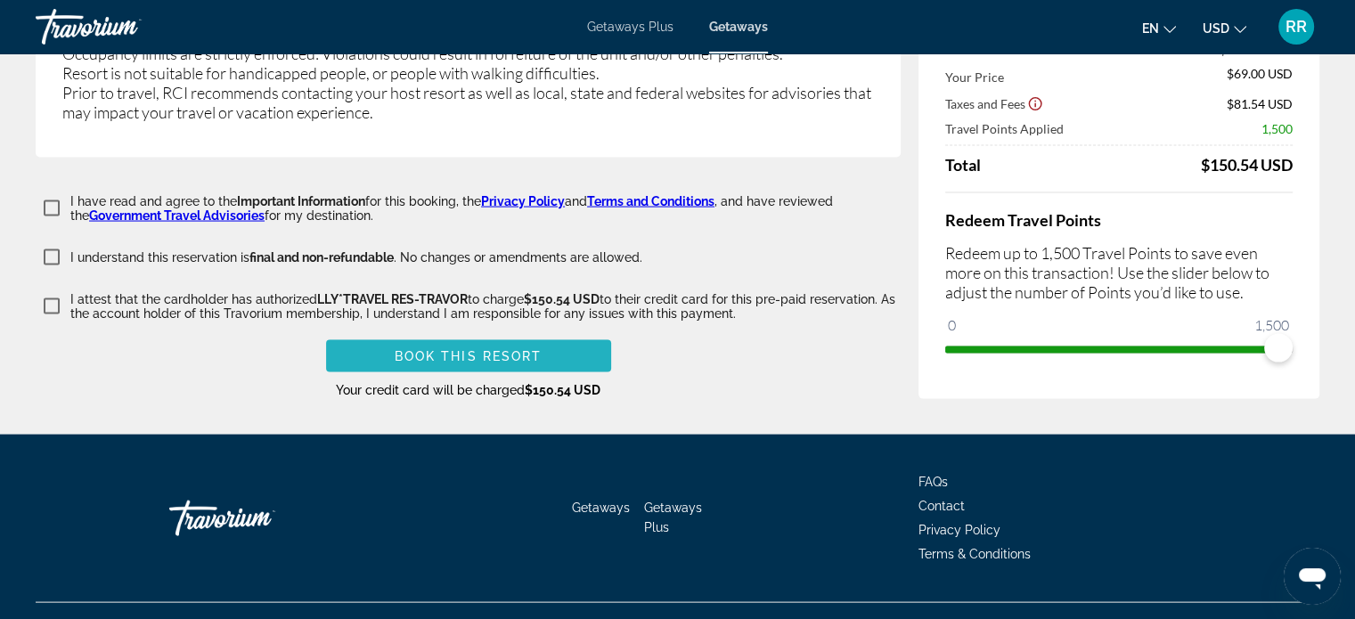
click at [476, 349] on span "Book this Resort" at bounding box center [469, 356] width 148 height 14
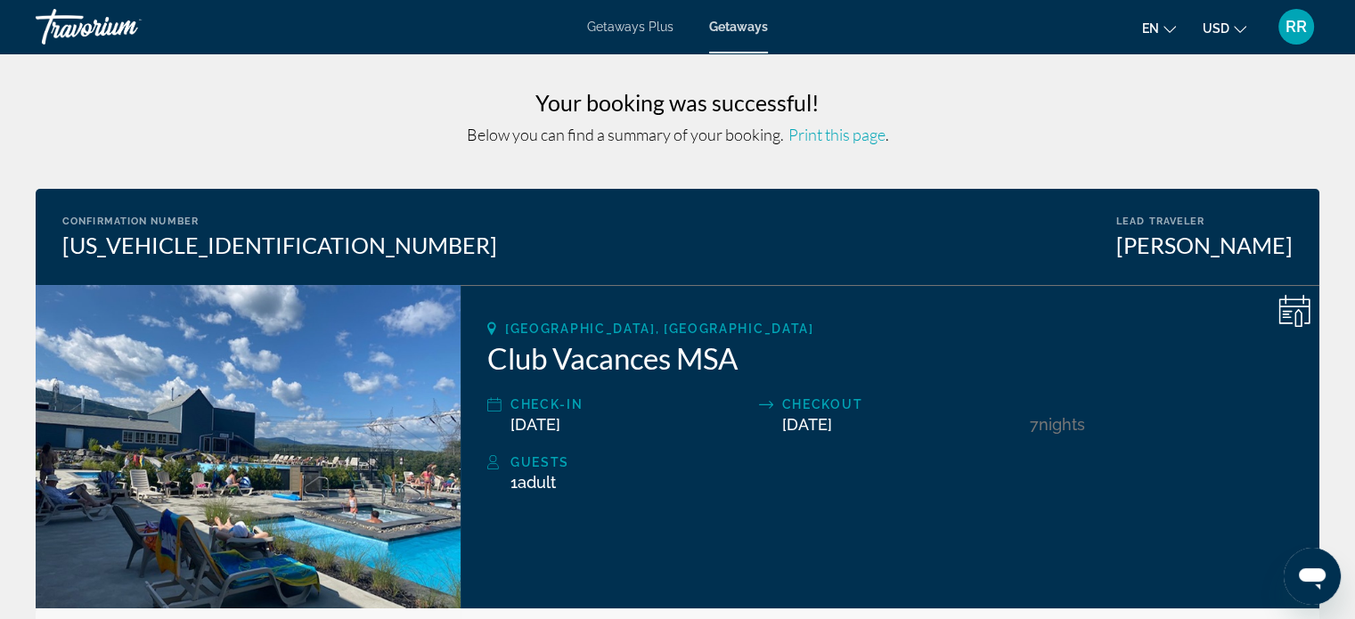
click at [824, 136] on span "Print this page" at bounding box center [836, 135] width 97 height 20
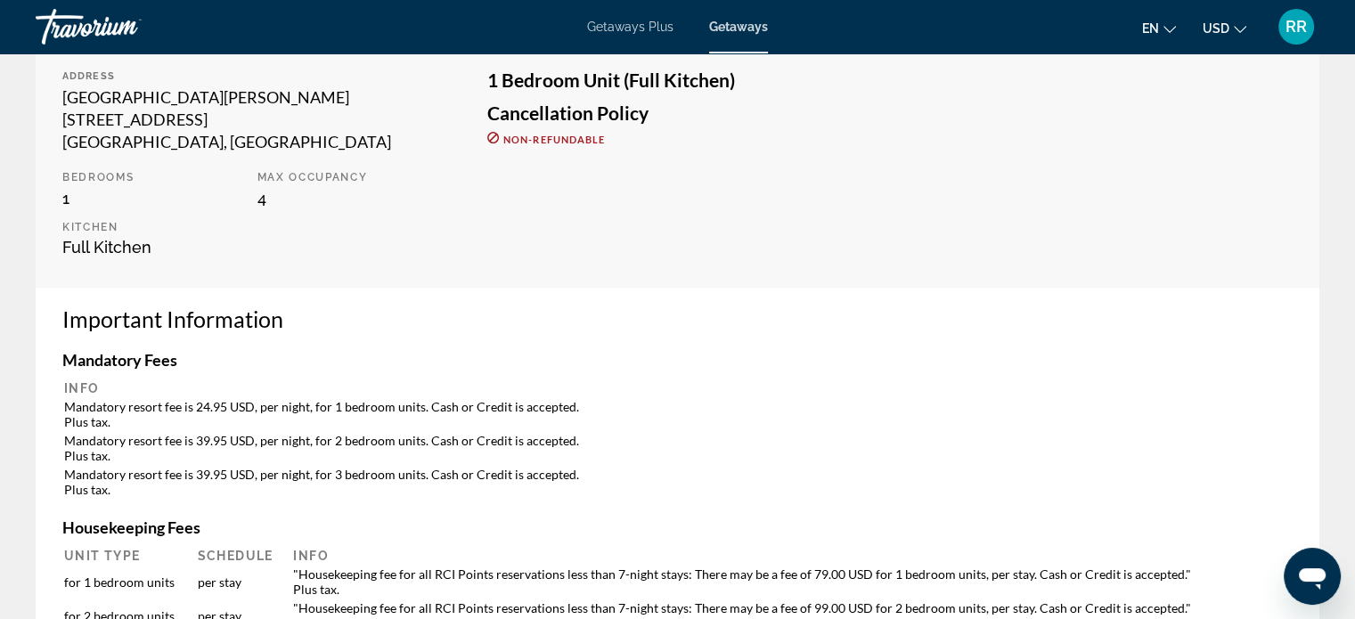
scroll to position [534, 0]
